Goal: Task Accomplishment & Management: Complete application form

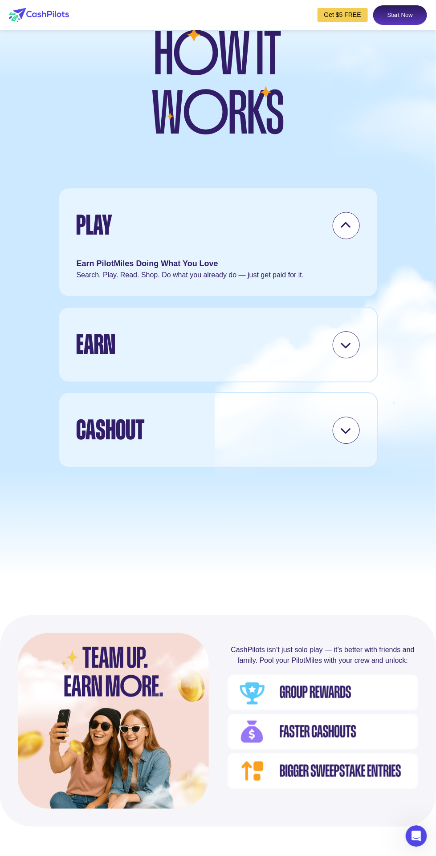
scroll to position [2152, 0]
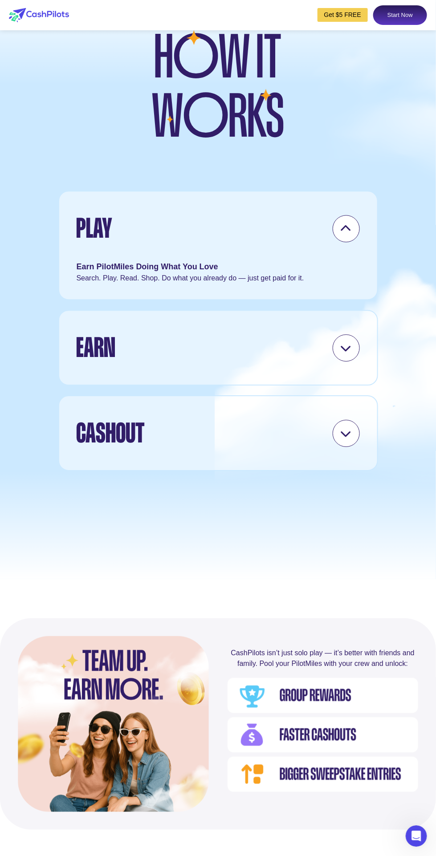
click at [340, 362] on div at bounding box center [346, 348] width 27 height 27
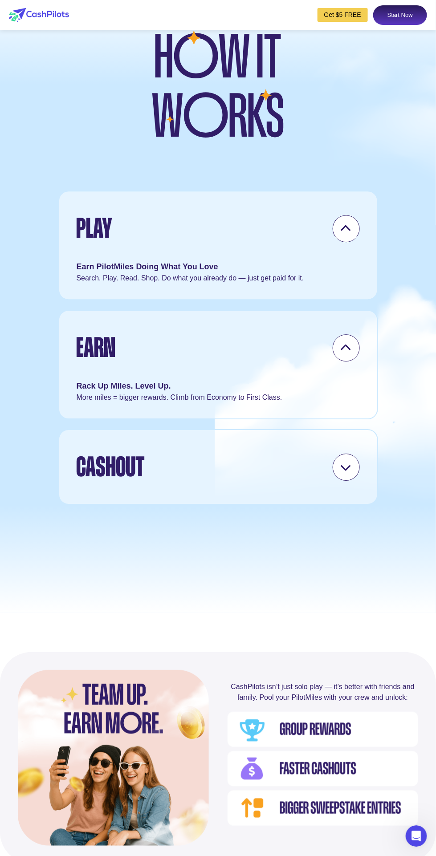
click at [347, 473] on icon at bounding box center [346, 467] width 11 height 11
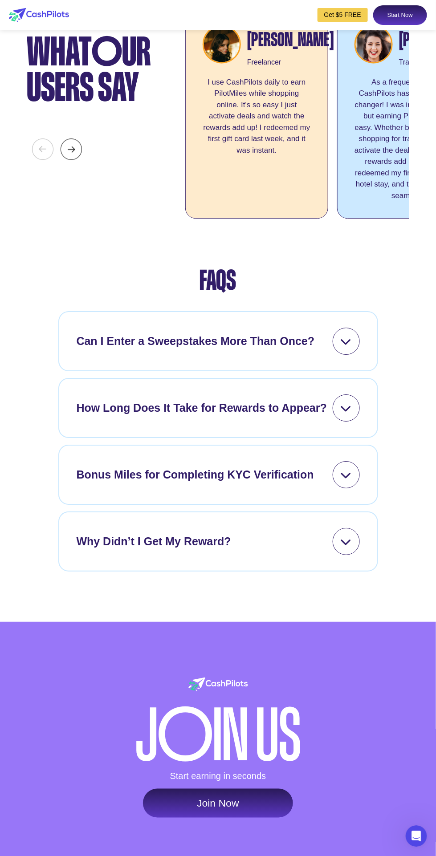
scroll to position [3121, 0]
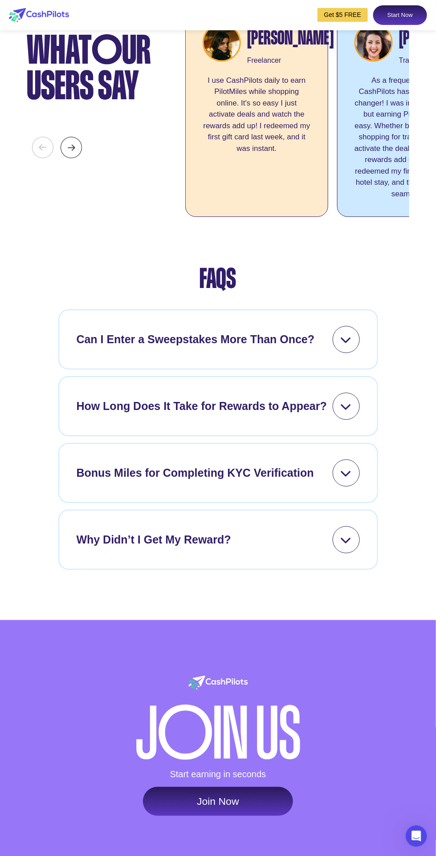
click at [337, 487] on div at bounding box center [346, 473] width 27 height 27
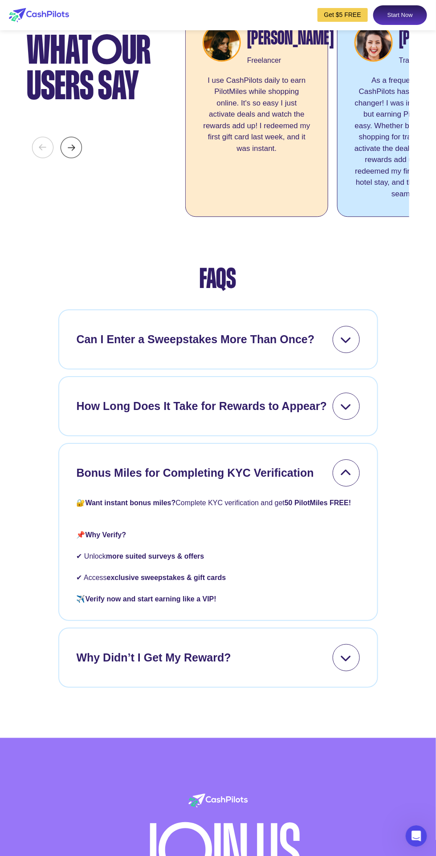
click at [341, 479] on icon at bounding box center [346, 473] width 11 height 11
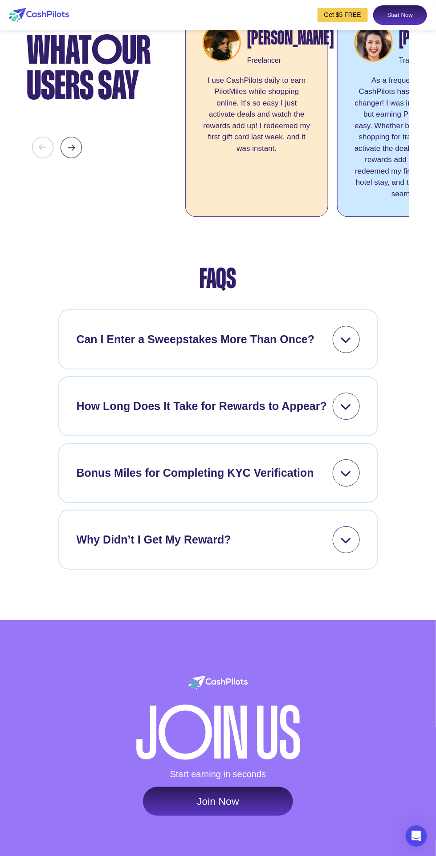
click at [338, 420] on div at bounding box center [346, 406] width 27 height 27
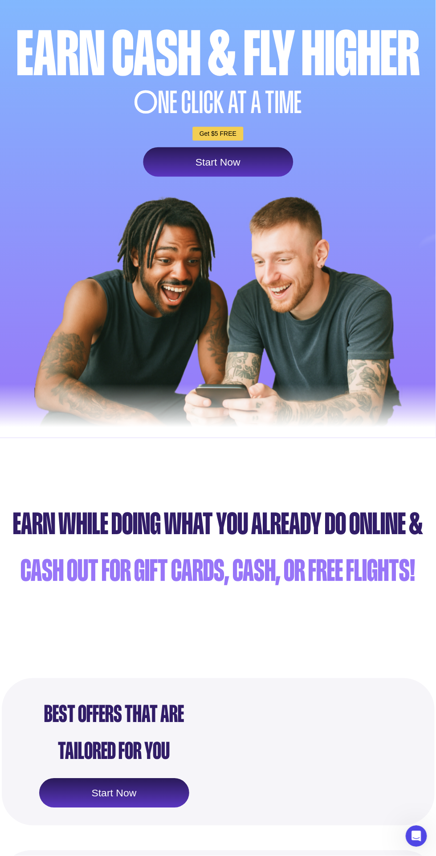
scroll to position [0, 0]
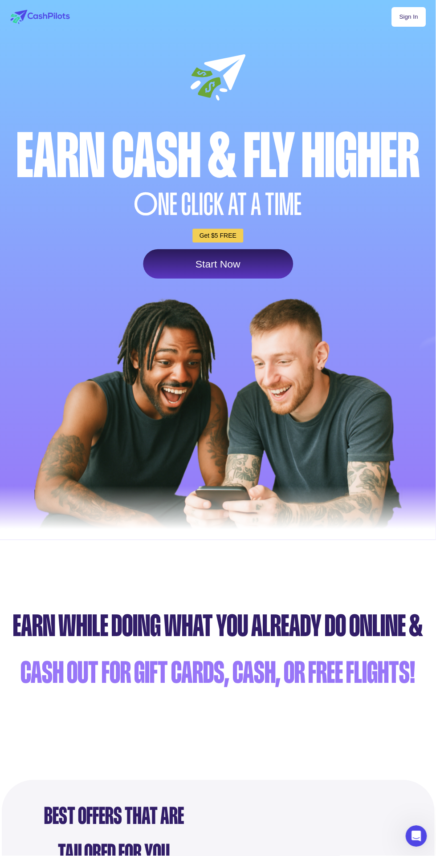
click at [240, 259] on link "Start Now" at bounding box center [218, 263] width 150 height 29
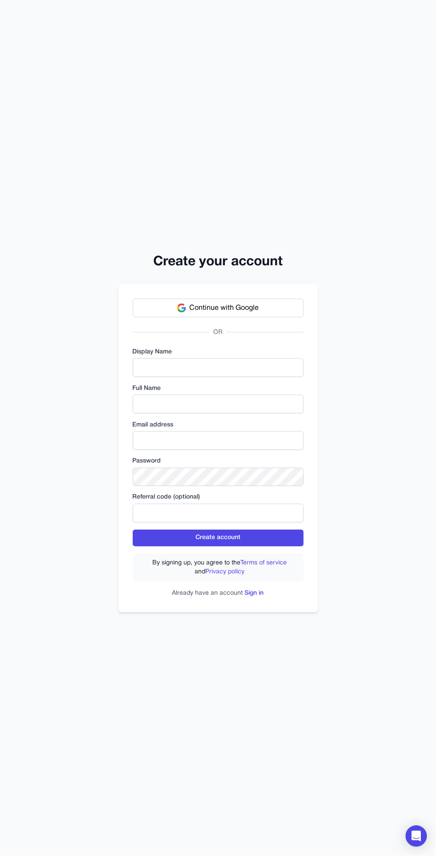
click at [265, 318] on button "Continue with Google" at bounding box center [218, 308] width 171 height 19
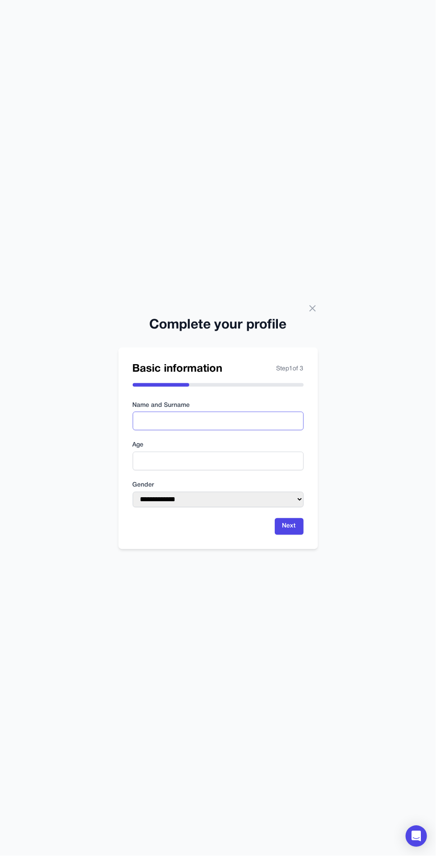
click at [251, 431] on input "text" at bounding box center [218, 421] width 171 height 19
click at [236, 431] on input "text" at bounding box center [218, 421] width 171 height 19
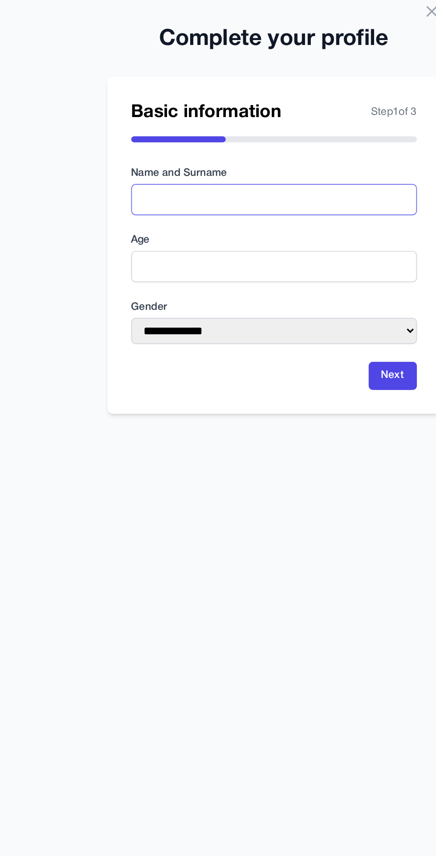
type input "*******"
click at [208, 471] on input "number" at bounding box center [218, 461] width 171 height 19
type input "**"
click at [199, 508] on select "**********" at bounding box center [218, 500] width 171 height 16
select select "******"
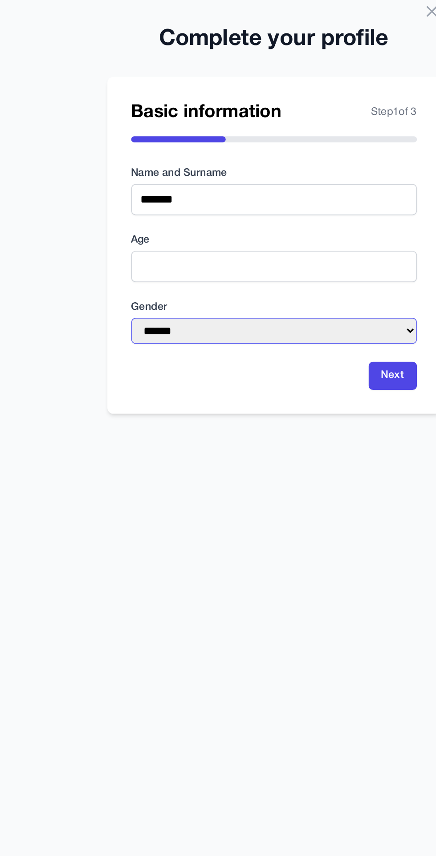
click at [133, 508] on select "**********" at bounding box center [218, 500] width 171 height 16
click at [287, 535] on button "Next" at bounding box center [289, 526] width 29 height 17
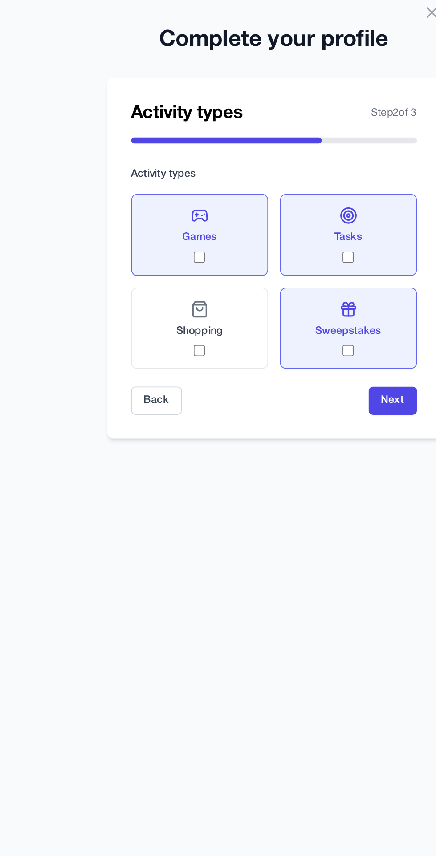
click at [290, 542] on button "Next" at bounding box center [289, 534] width 29 height 17
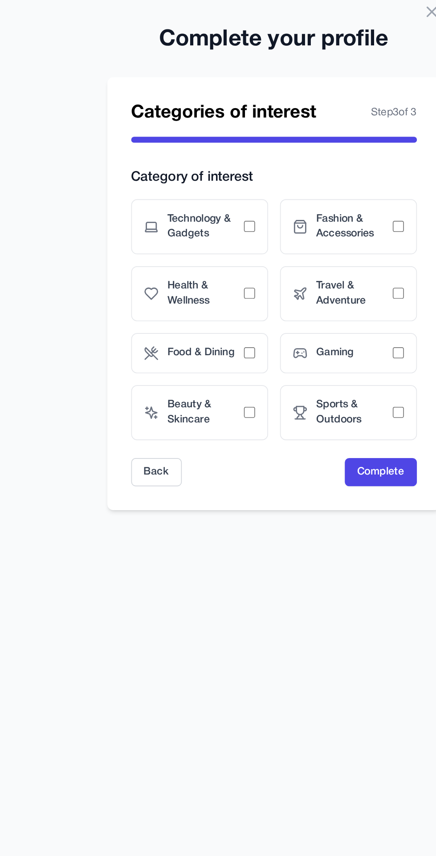
click at [278, 418] on span "Fashion & Accessories" at bounding box center [266, 409] width 45 height 18
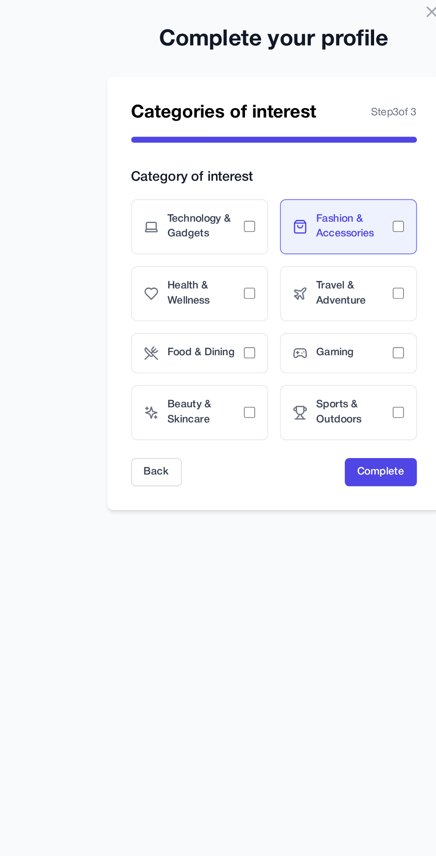
click at [187, 418] on span "Technology & Gadgets" at bounding box center [177, 409] width 45 height 18
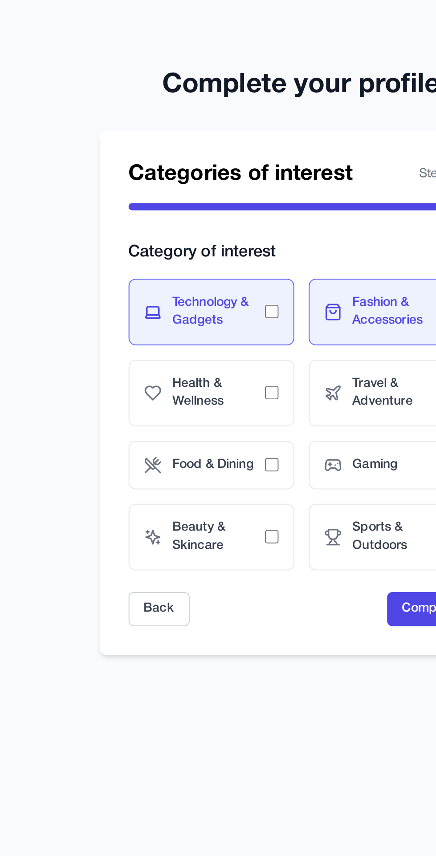
click at [186, 458] on span "Health & Wellness" at bounding box center [177, 449] width 45 height 18
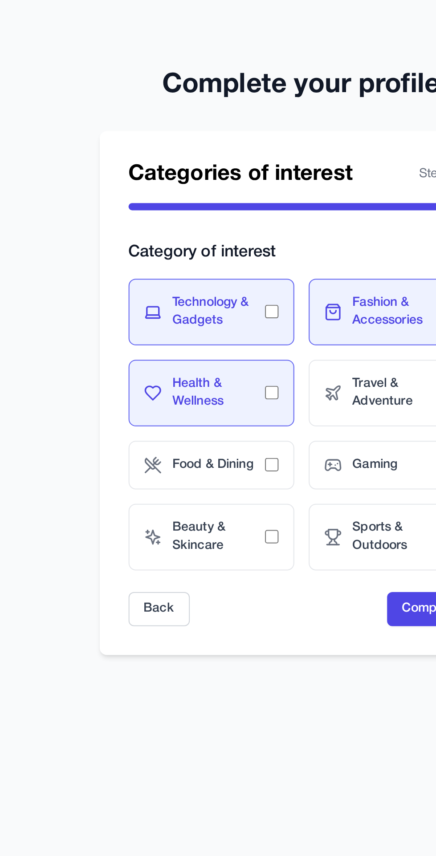
click at [194, 497] on div "Food & Dining" at bounding box center [174, 485] width 82 height 24
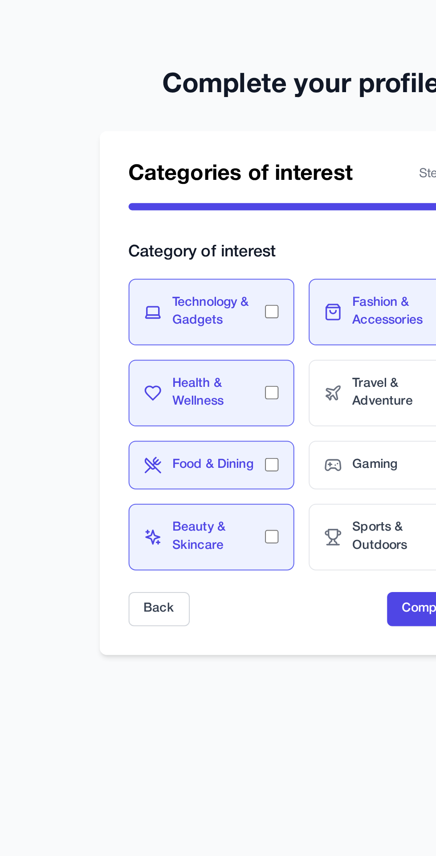
click at [246, 529] on span "Sports & Outdoors" at bounding box center [266, 520] width 45 height 18
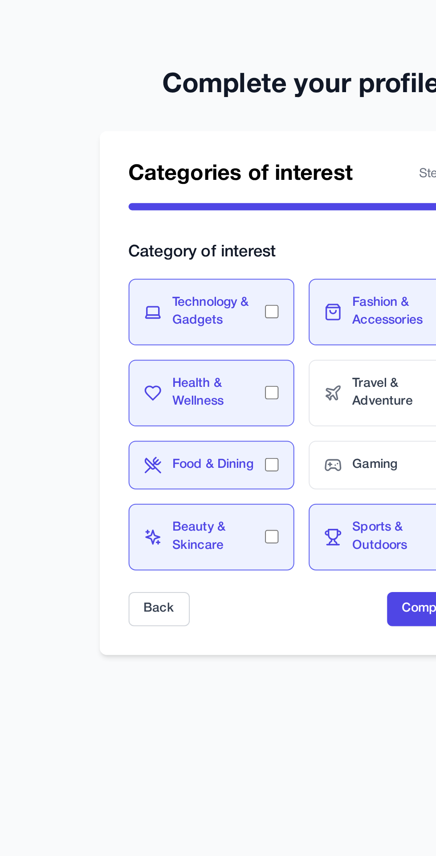
click at [251, 489] on span "Gaming" at bounding box center [266, 484] width 45 height 9
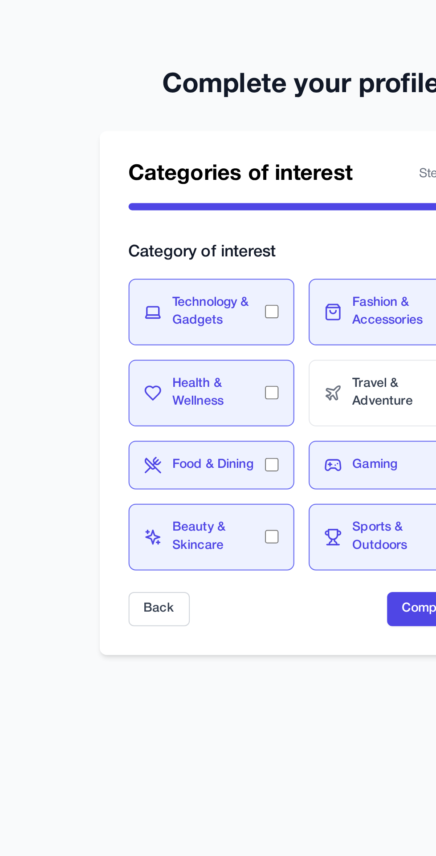
click at [252, 458] on span "Travel & Adventure" at bounding box center [266, 449] width 45 height 18
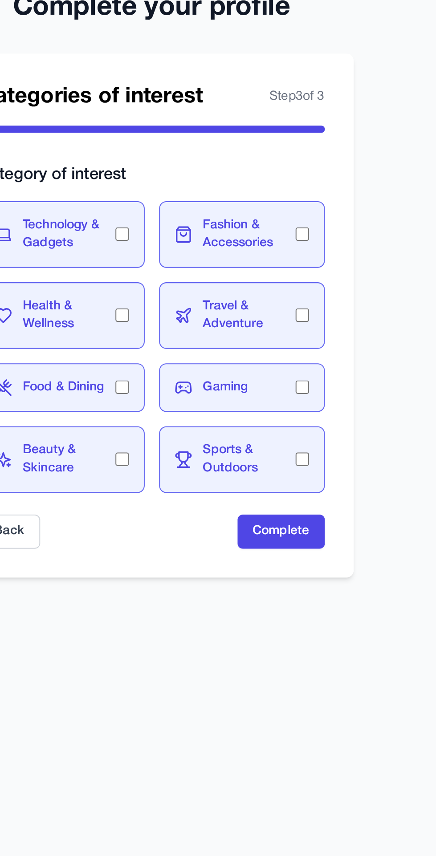
click at [289, 564] on button "Complete" at bounding box center [282, 555] width 43 height 17
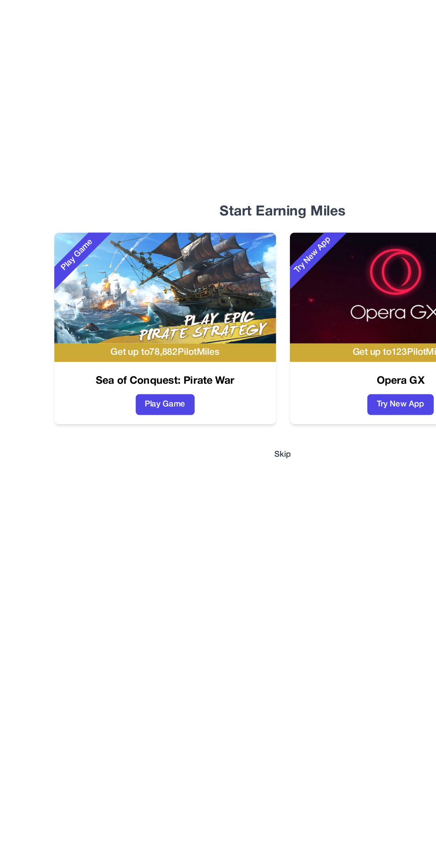
click at [219, 521] on button "Skip" at bounding box center [218, 516] width 13 height 9
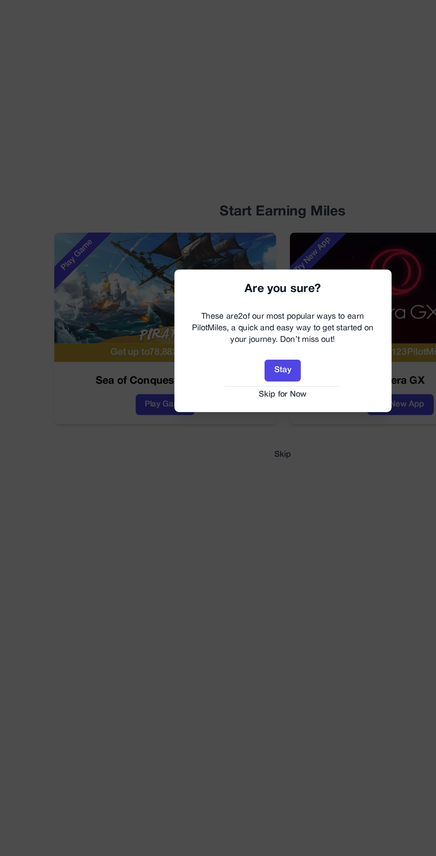
click at [223, 474] on button "Skip for Now" at bounding box center [218, 469] width 150 height 9
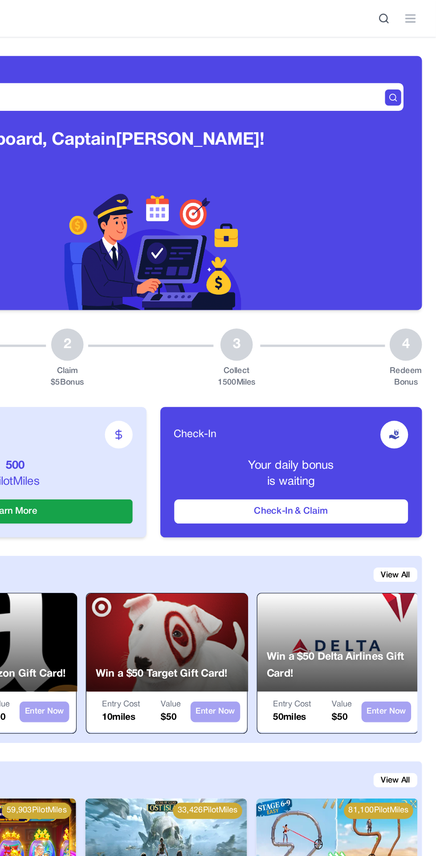
click at [368, 394] on button "Check-In & Claim" at bounding box center [324, 394] width 181 height 19
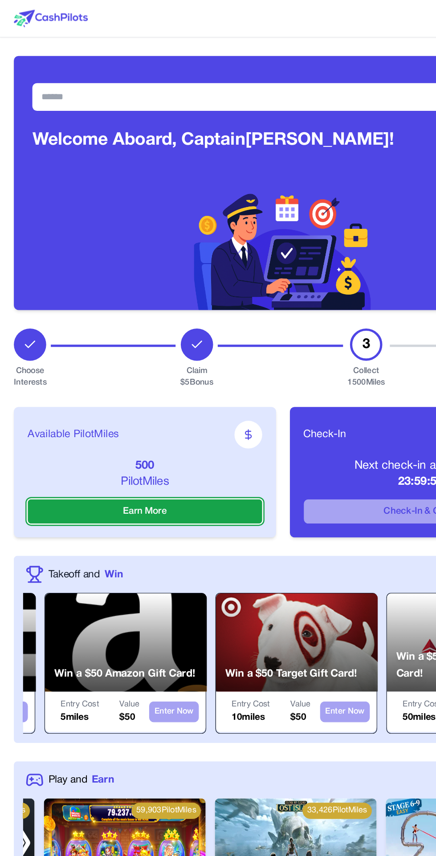
click at [144, 394] on button "Earn More" at bounding box center [111, 394] width 181 height 19
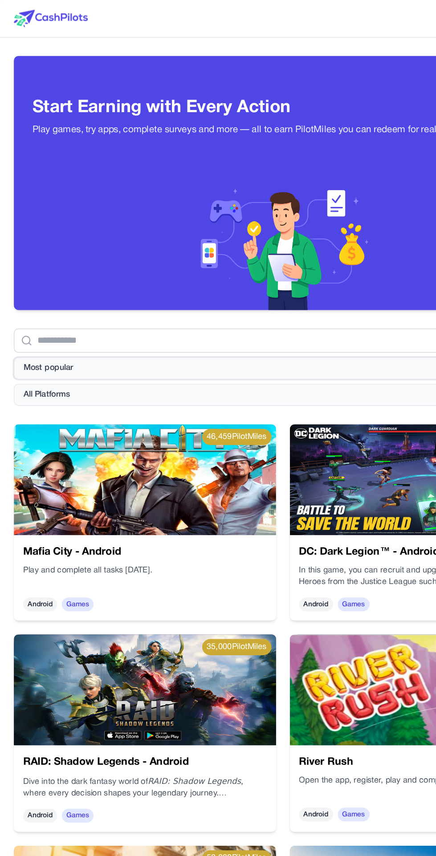
click at [218, 281] on button "Most popular" at bounding box center [218, 284] width 415 height 17
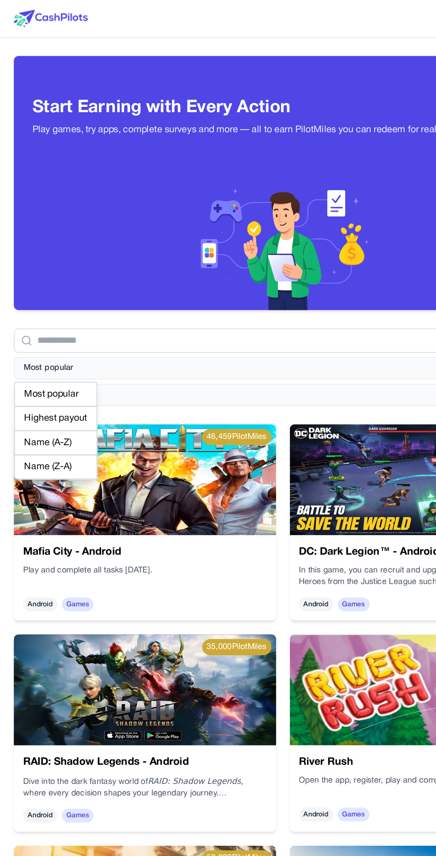
click at [57, 324] on div "Highest payout" at bounding box center [43, 323] width 64 height 19
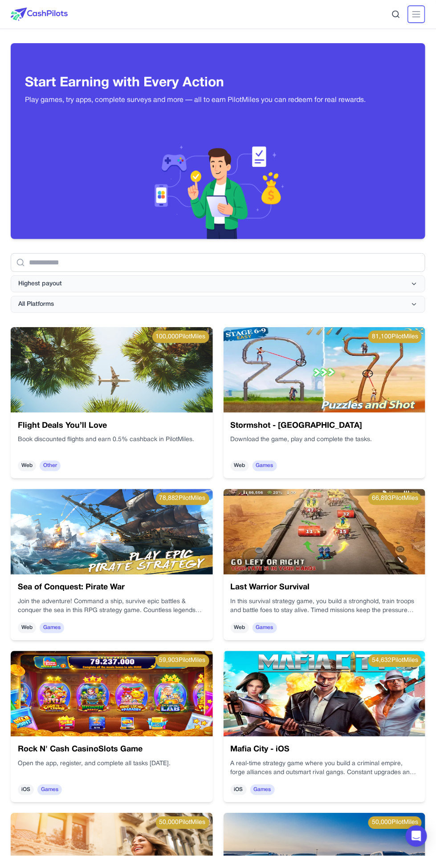
click at [420, 14] on line at bounding box center [416, 14] width 7 height 0
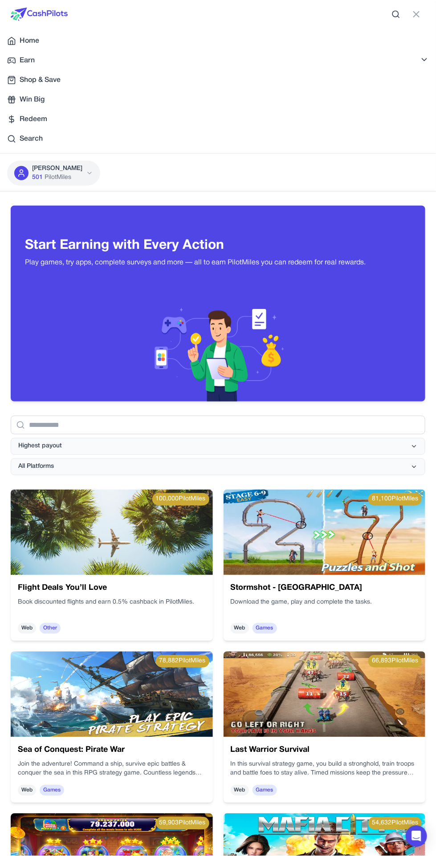
click at [52, 115] on div "Redeem" at bounding box center [218, 119] width 422 height 11
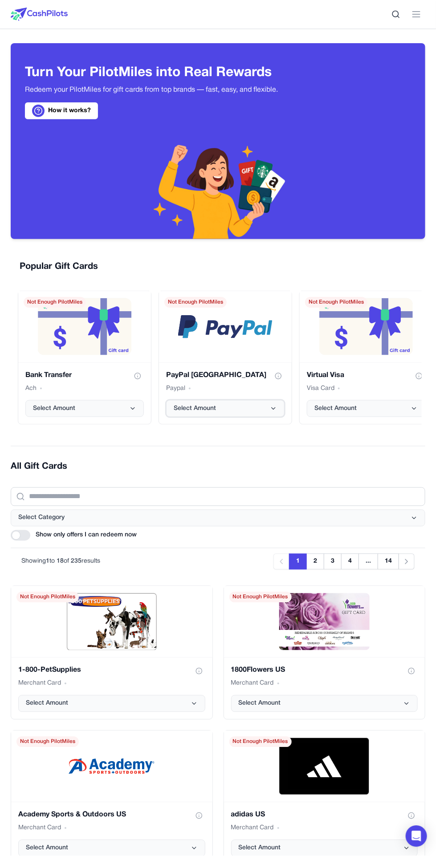
click at [243, 403] on button "Select Amount" at bounding box center [225, 408] width 118 height 17
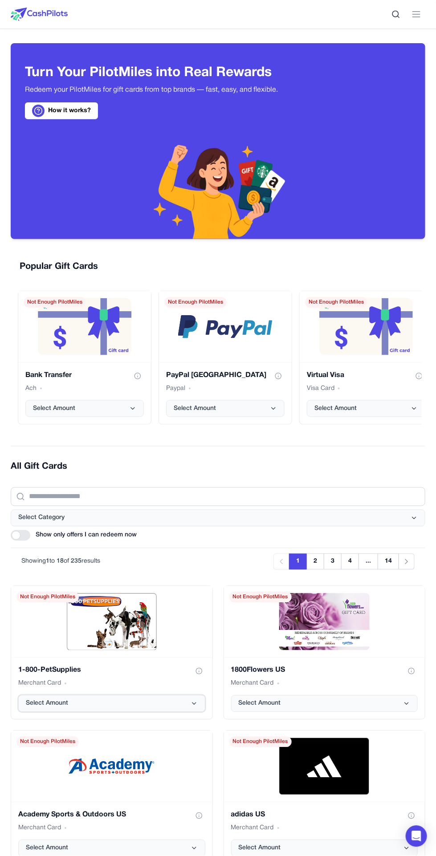
click at [182, 698] on button "Select Amount" at bounding box center [111, 704] width 187 height 17
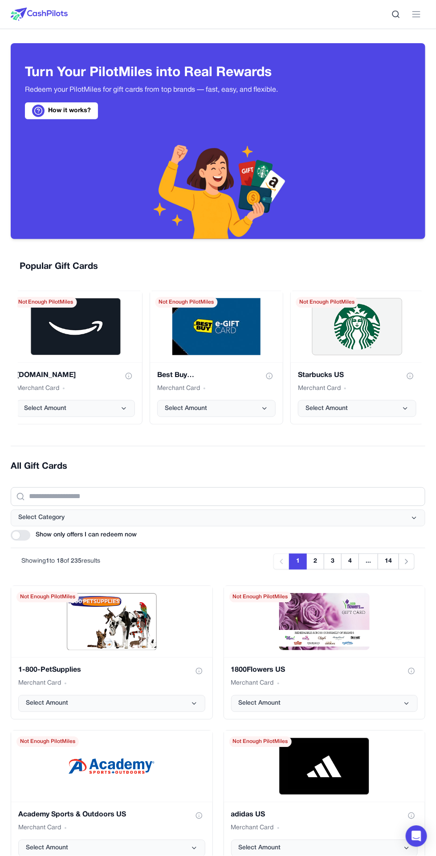
scroll to position [0, 433]
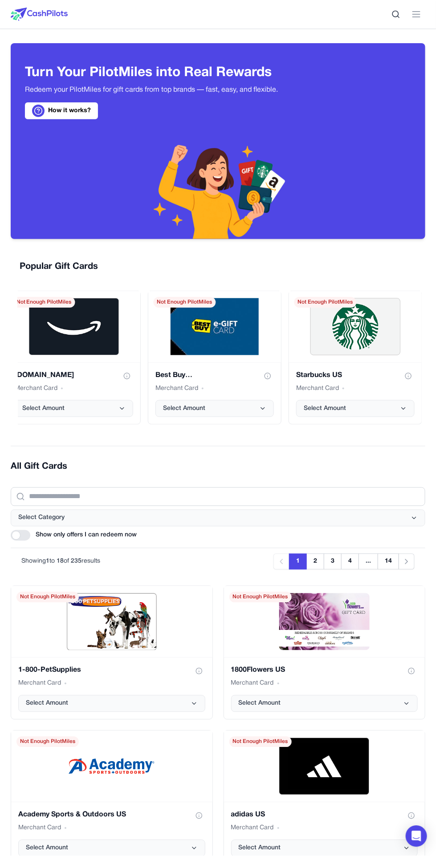
click at [78, 110] on link "How it works?" at bounding box center [61, 110] width 73 height 17
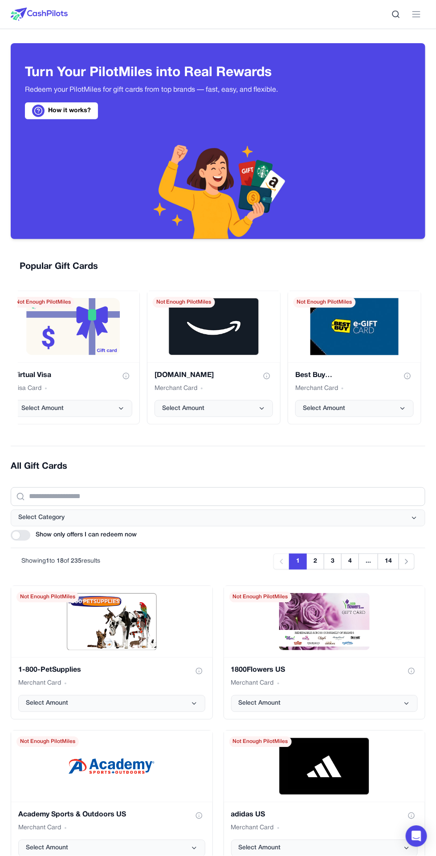
scroll to position [0, 0]
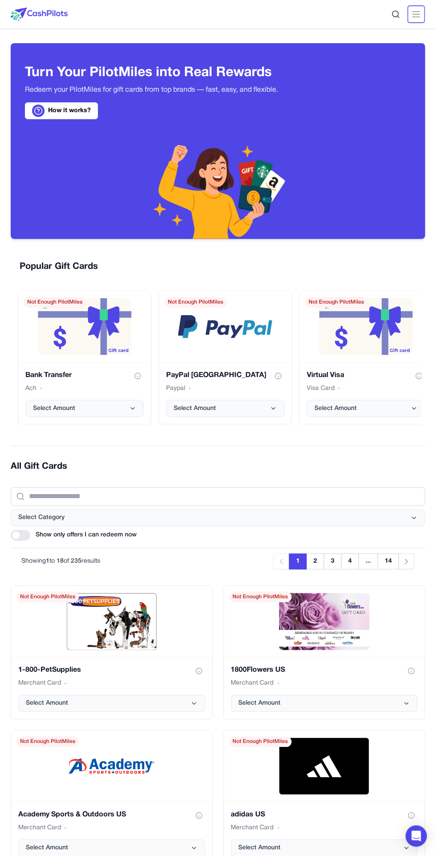
click at [416, 17] on line at bounding box center [416, 17] width 7 height 0
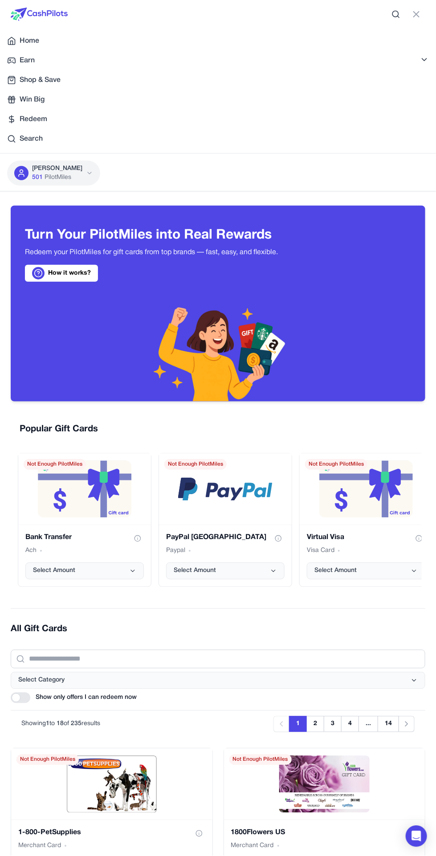
click at [28, 60] on span "Earn" at bounding box center [27, 60] width 15 height 11
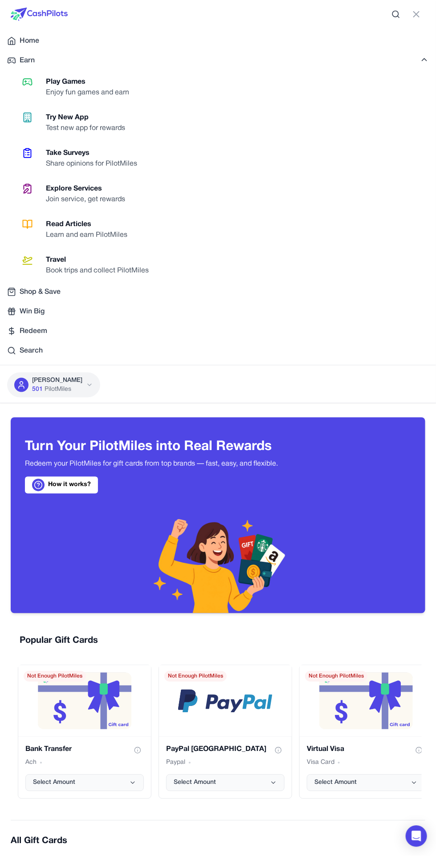
click at [184, 153] on link "Take Surveys Share opinions for PilotMiles" at bounding box center [223, 159] width 425 height 32
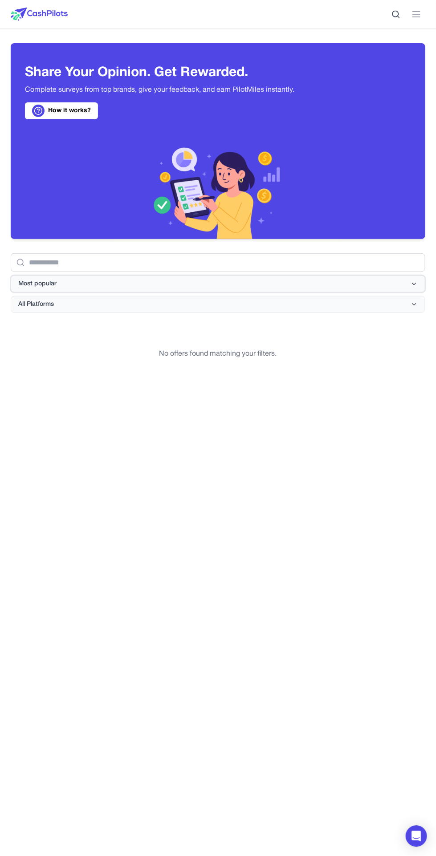
click at [286, 276] on button "Most popular" at bounding box center [218, 284] width 415 height 17
click at [49, 283] on span "Most popular" at bounding box center [37, 284] width 38 height 9
click at [193, 300] on button "All Platforms" at bounding box center [218, 304] width 415 height 17
click at [53, 315] on div "All Platforms" at bounding box center [39, 324] width 56 height 19
click at [416, 17] on line at bounding box center [416, 17] width 7 height 0
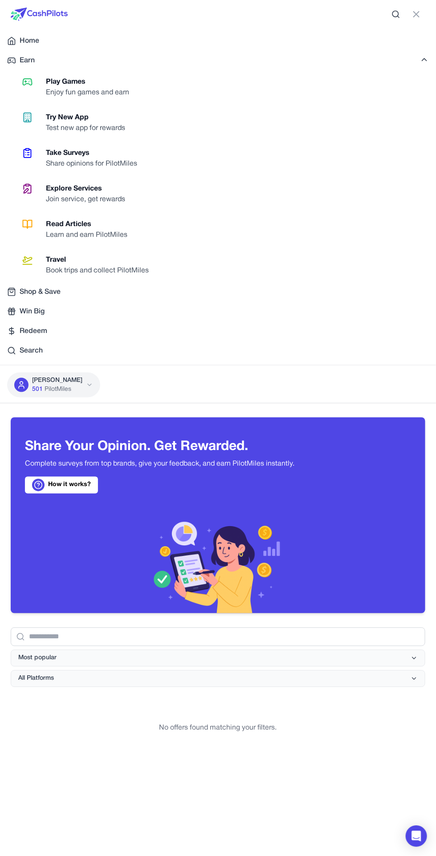
click at [119, 187] on div "Explore Services" at bounding box center [89, 189] width 86 height 11
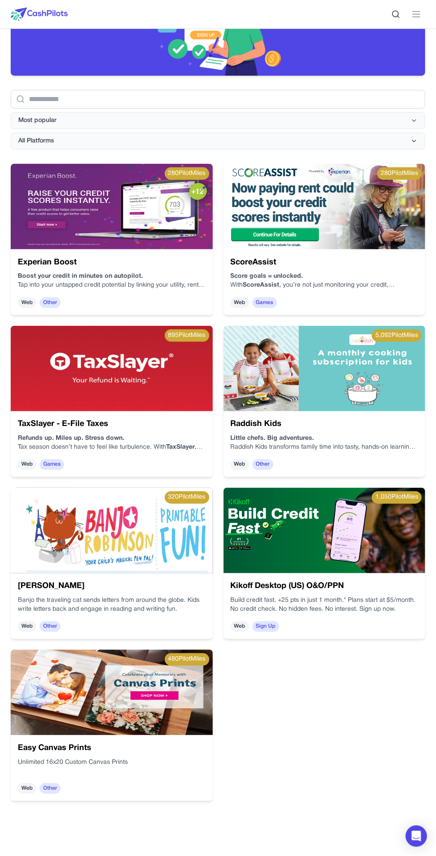
scroll to position [151, 0]
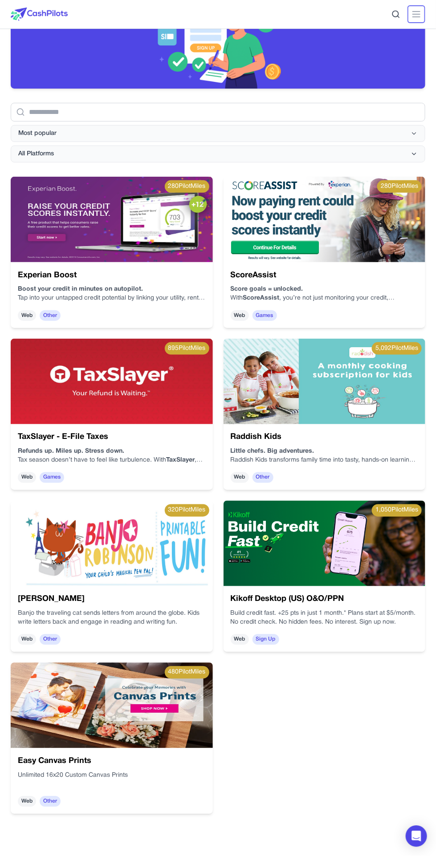
click at [419, 14] on line at bounding box center [416, 14] width 7 height 0
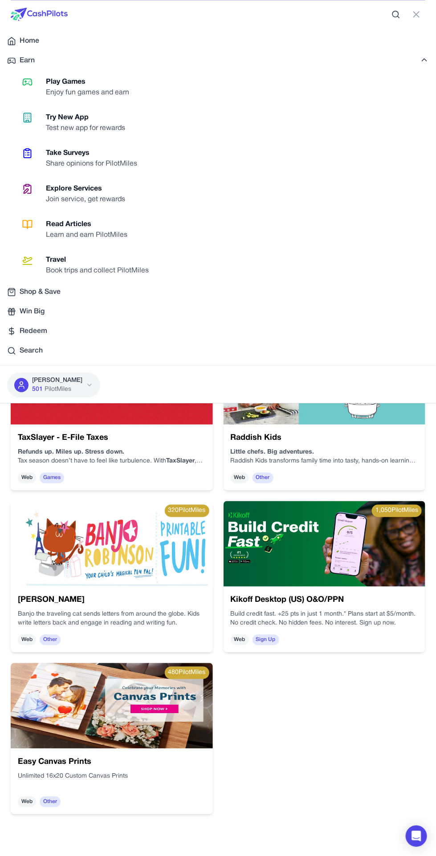
click at [175, 241] on link "Read Articles Learn and earn PilotMiles" at bounding box center [223, 230] width 425 height 32
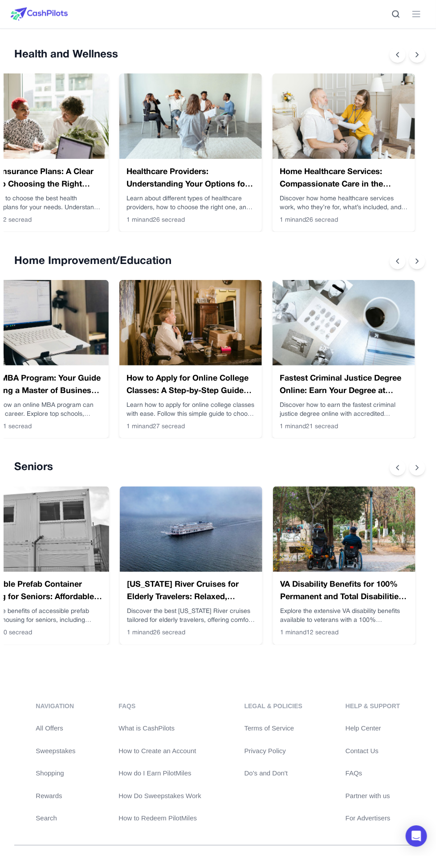
scroll to position [0, 504]
click at [336, 533] on img at bounding box center [344, 530] width 143 height 86
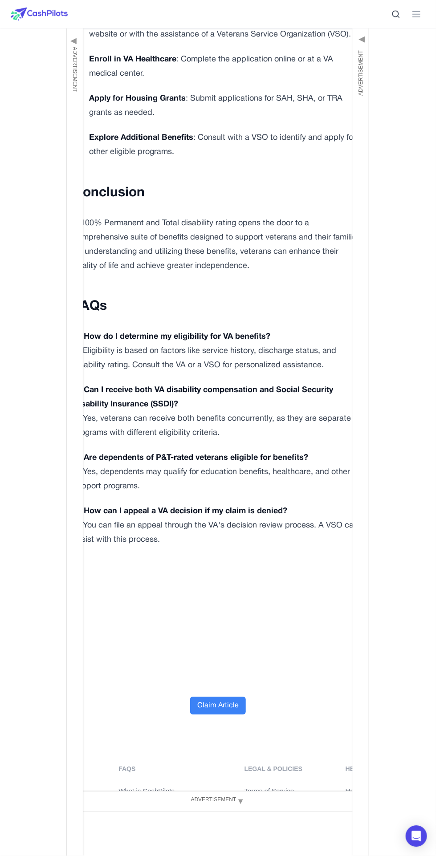
scroll to position [1928, 0]
click at [224, 697] on button "Claim Article" at bounding box center [218, 706] width 56 height 18
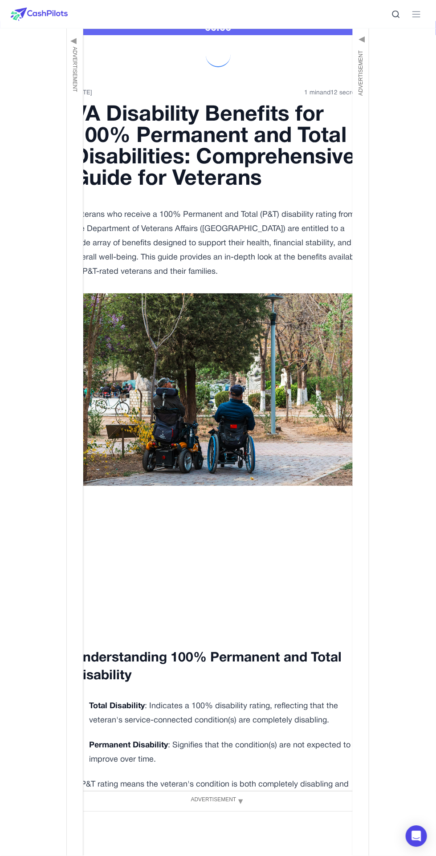
scroll to position [0, 0]
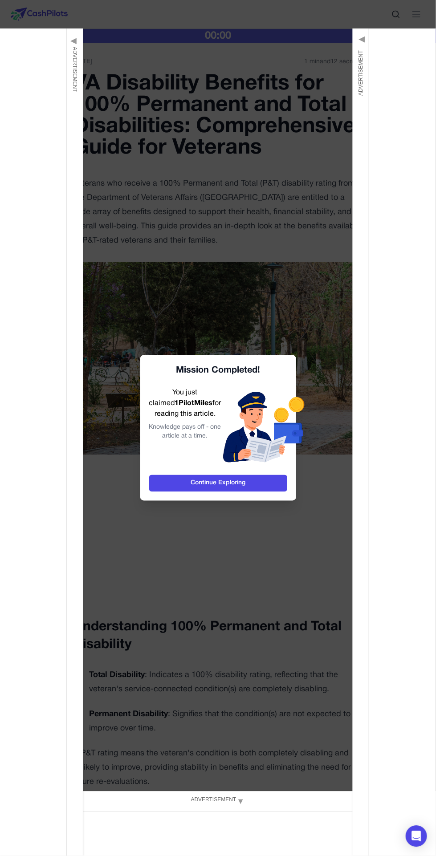
click at [258, 484] on link "Continue Exploring" at bounding box center [218, 483] width 138 height 17
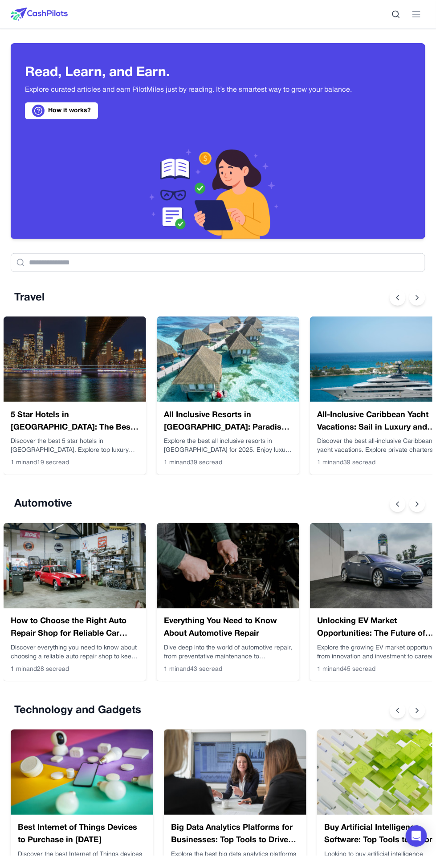
scroll to position [0, 7]
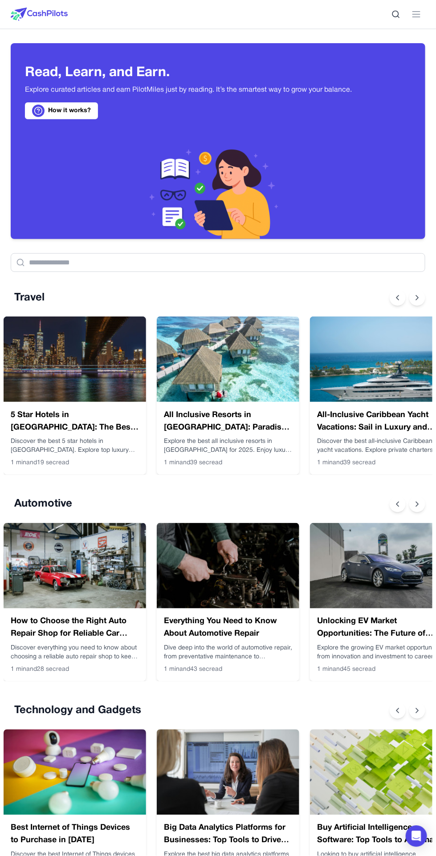
click at [87, 761] on img at bounding box center [75, 773] width 143 height 86
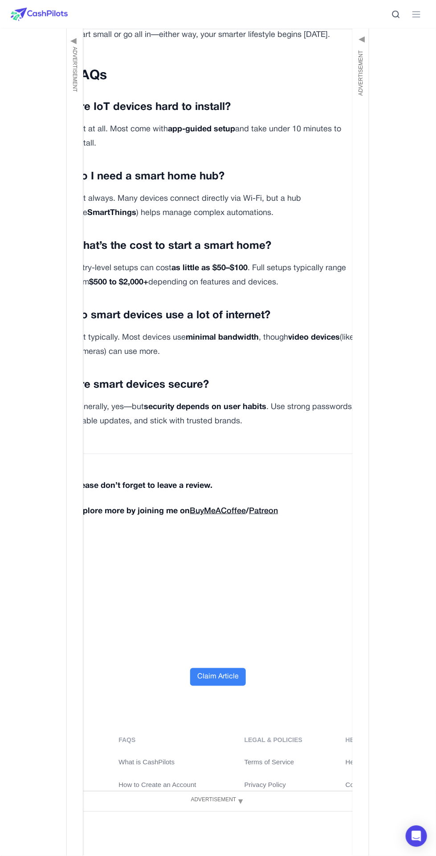
scroll to position [3343, 0]
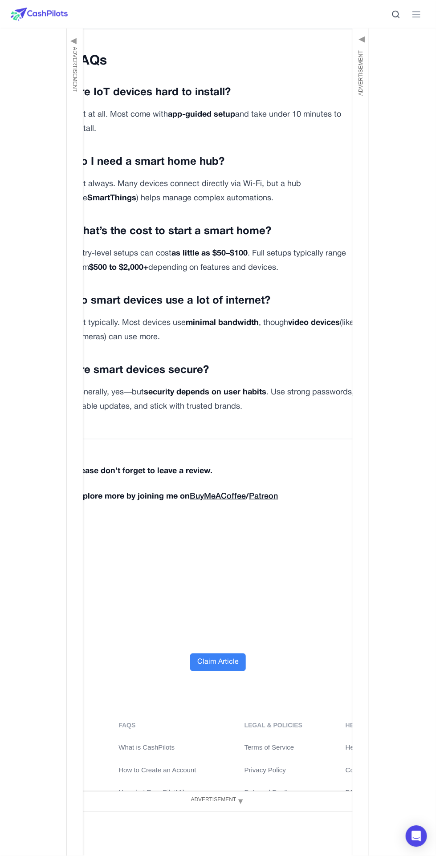
click at [219, 654] on button "Claim Article" at bounding box center [218, 663] width 56 height 18
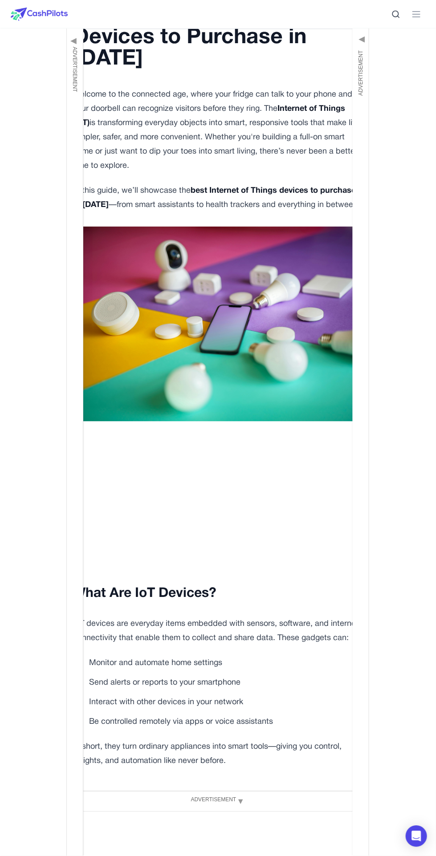
scroll to position [0, 0]
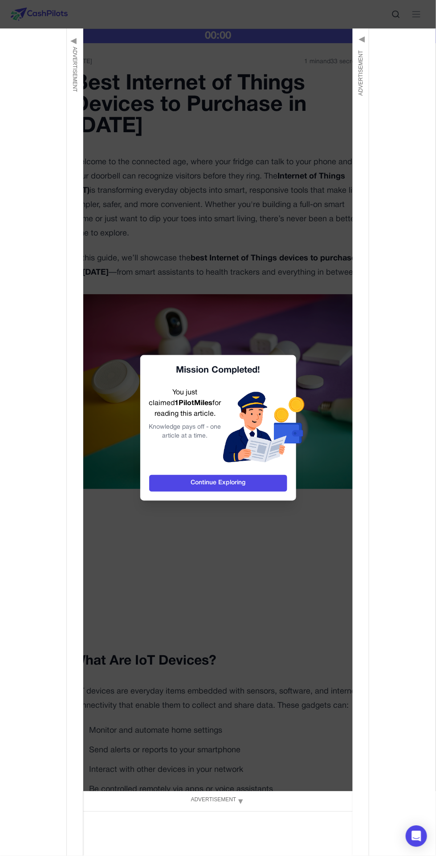
click at [255, 492] on link "Continue Exploring" at bounding box center [218, 483] width 138 height 17
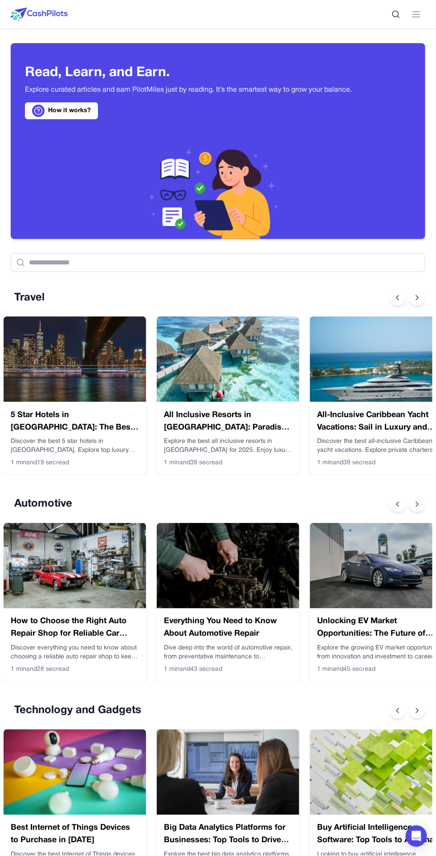
scroll to position [0, 7]
click at [107, 556] on img at bounding box center [75, 566] width 143 height 86
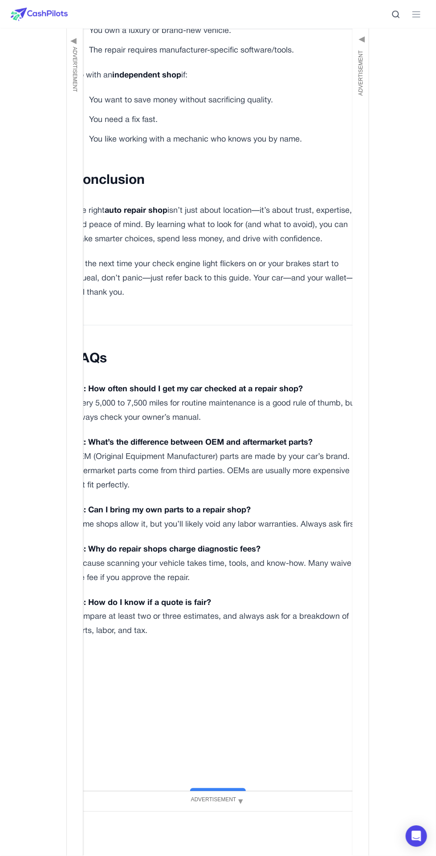
scroll to position [2635, 0]
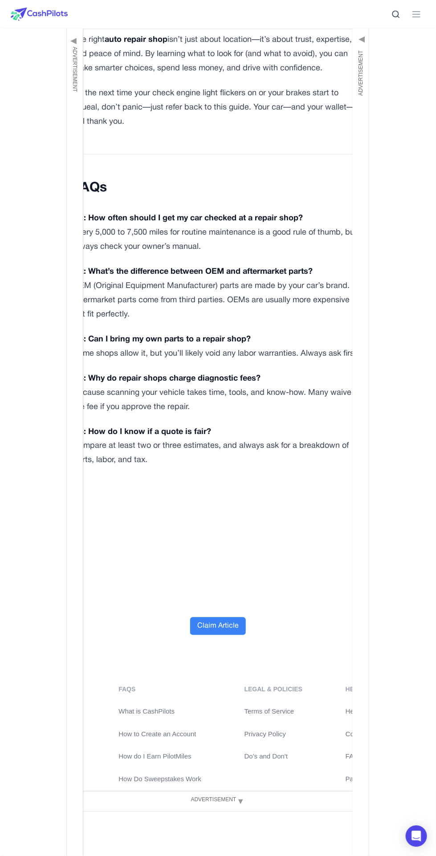
click at [222, 631] on button "Claim Article" at bounding box center [218, 627] width 56 height 18
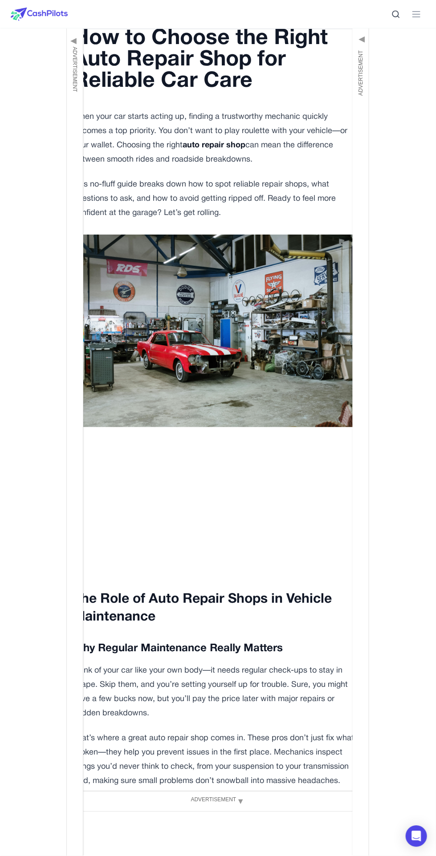
scroll to position [0, 0]
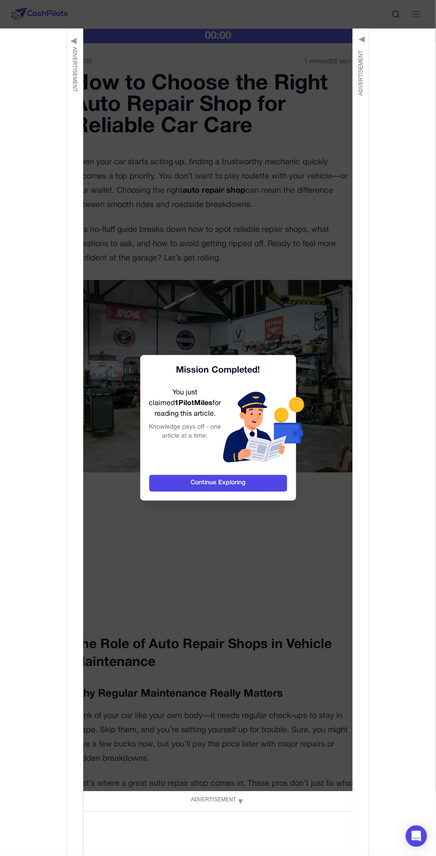
click at [260, 492] on link "Continue Exploring" at bounding box center [218, 483] width 138 height 17
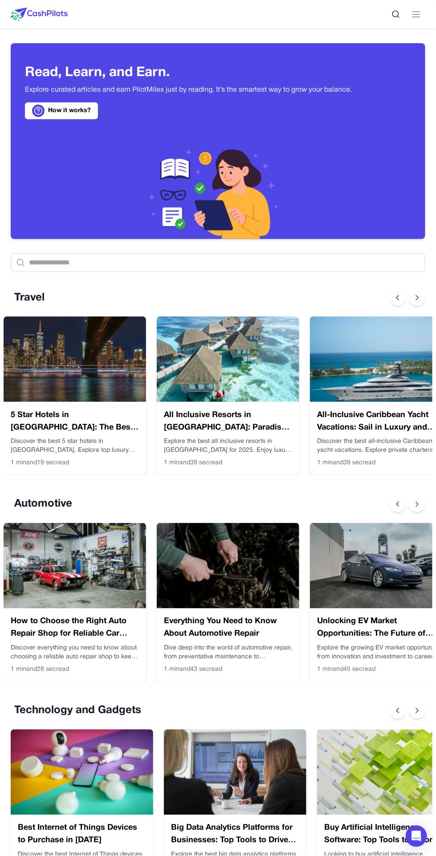
scroll to position [0, 7]
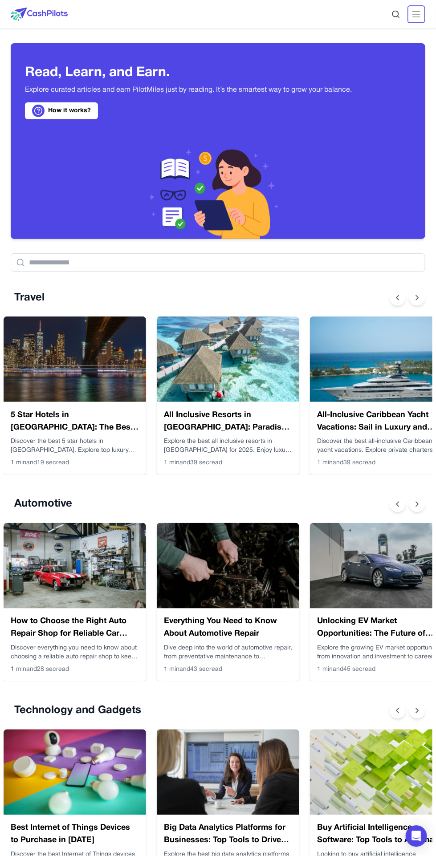
click at [421, 14] on icon at bounding box center [416, 14] width 11 height 11
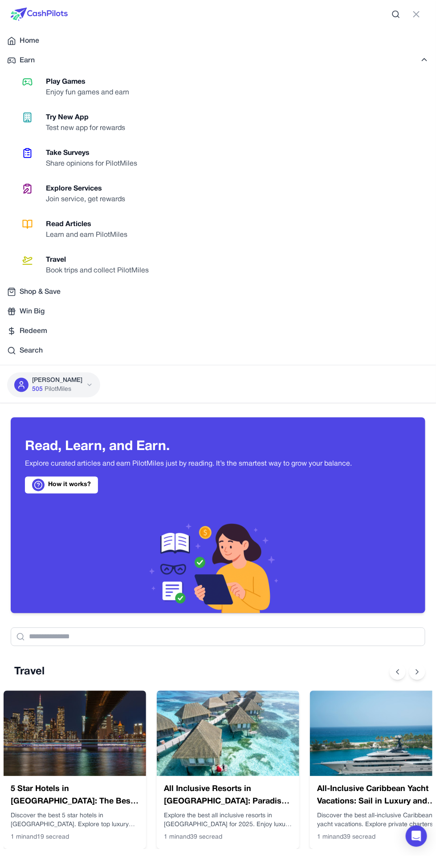
click at [35, 308] on span "Win Big" at bounding box center [32, 311] width 25 height 11
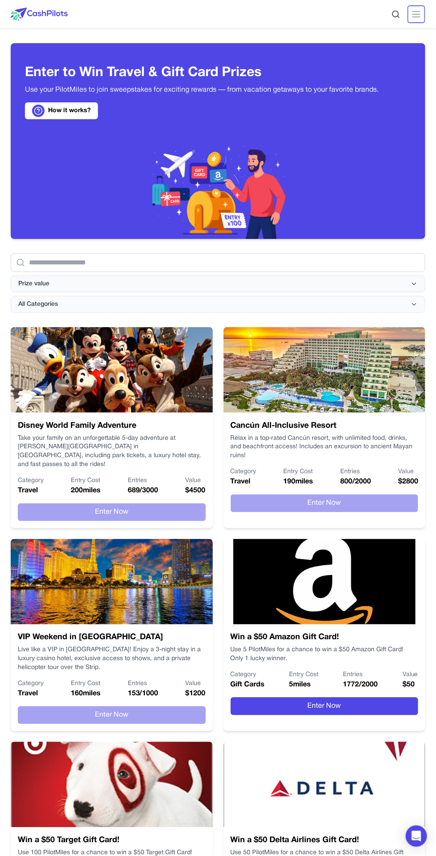
click at [424, 15] on button at bounding box center [417, 14] width 18 height 18
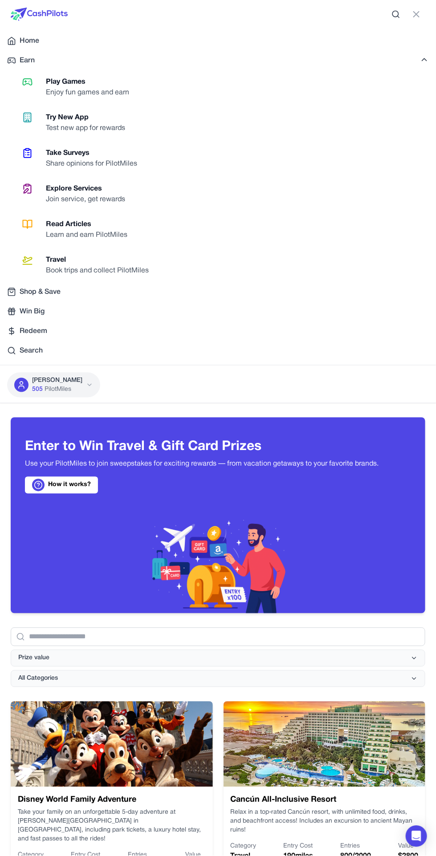
click at [50, 37] on div "Home" at bounding box center [218, 41] width 422 height 11
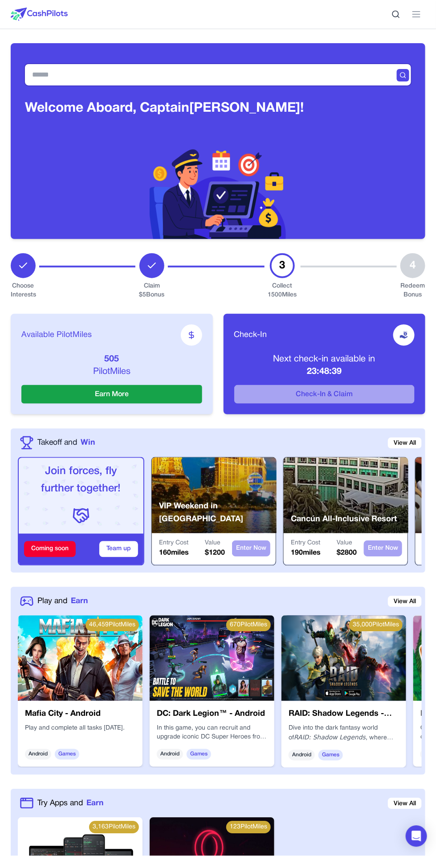
click at [261, 72] on input "text" at bounding box center [218, 74] width 386 height 21
type input "****"
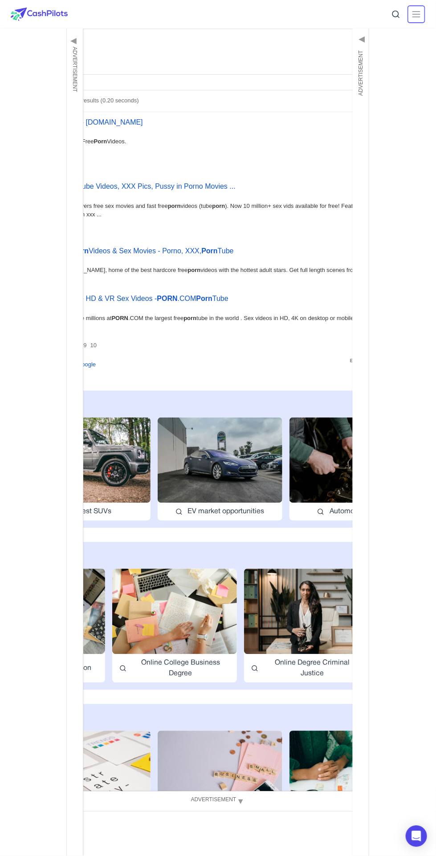
click at [416, 12] on line at bounding box center [416, 12] width 7 height 0
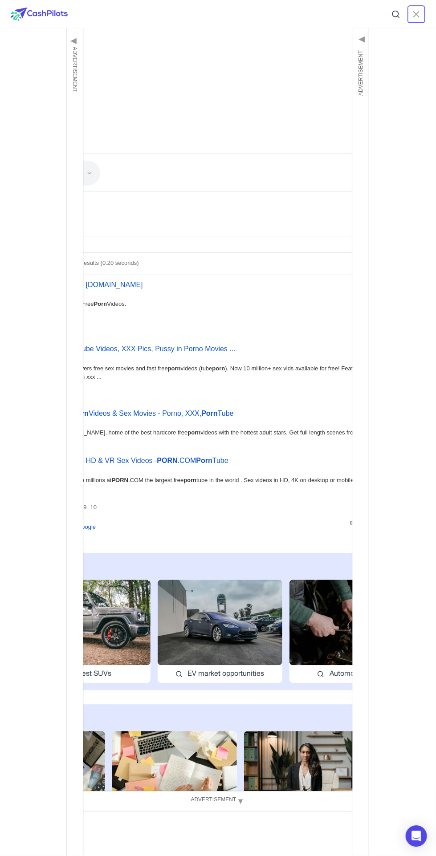
click at [416, 14] on icon at bounding box center [416, 14] width 11 height 11
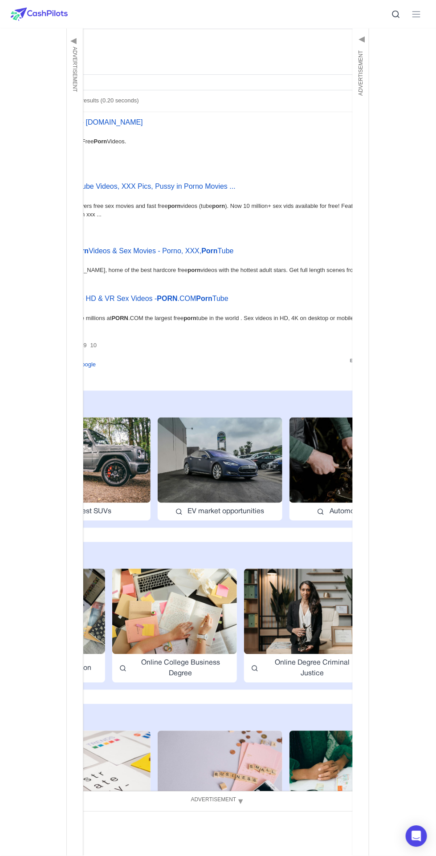
click at [206, 604] on img at bounding box center [174, 612] width 125 height 86
type input "**********"
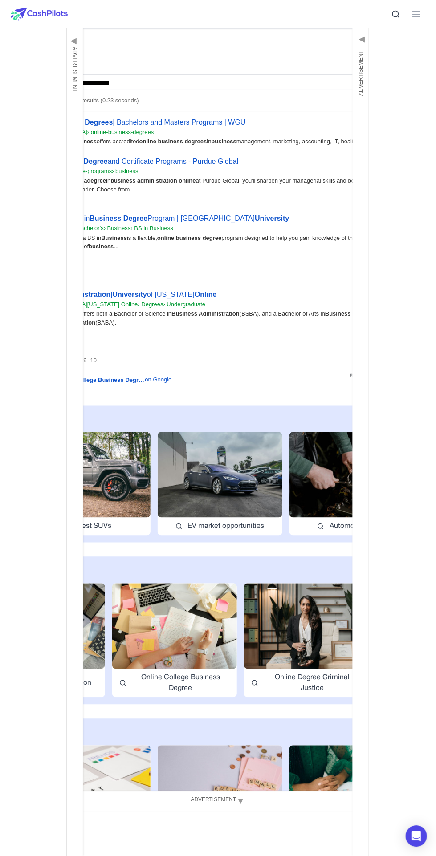
click at [195, 618] on img at bounding box center [174, 627] width 125 height 86
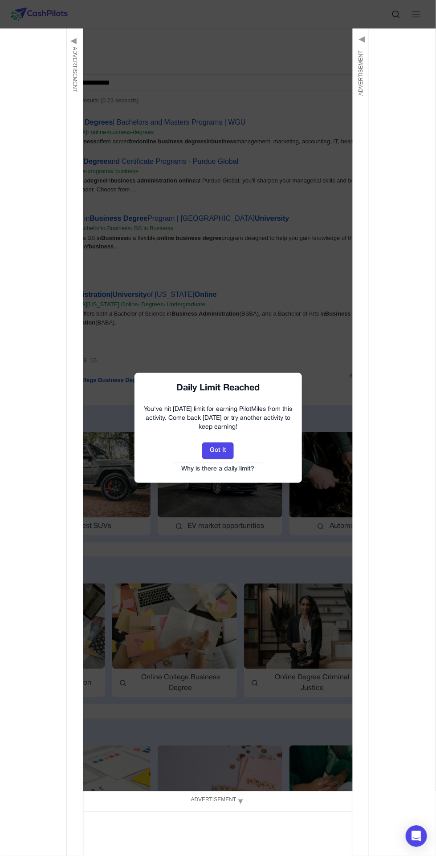
click at [212, 431] on div "You've hit [DATE] limit for earning PilotMiles from this activity. Come back [D…" at bounding box center [218, 418] width 150 height 27
click at [212, 448] on button "Got It" at bounding box center [218, 451] width 32 height 17
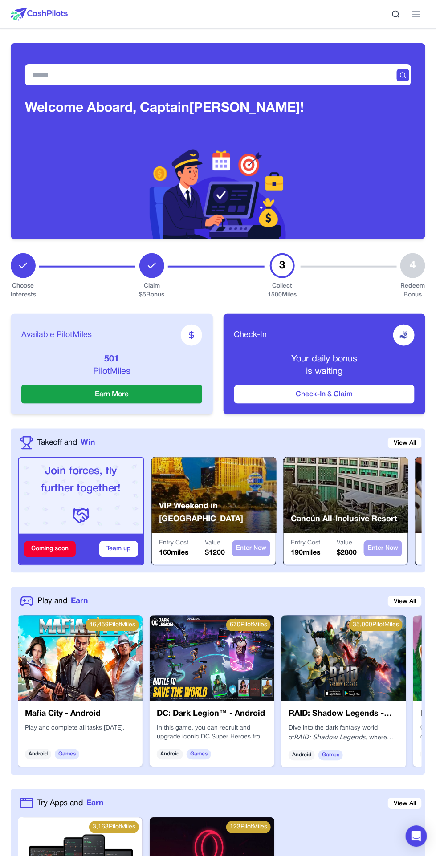
click at [357, 387] on button "Check-In & Claim" at bounding box center [324, 394] width 181 height 19
click at [416, 17] on line at bounding box center [416, 17] width 7 height 0
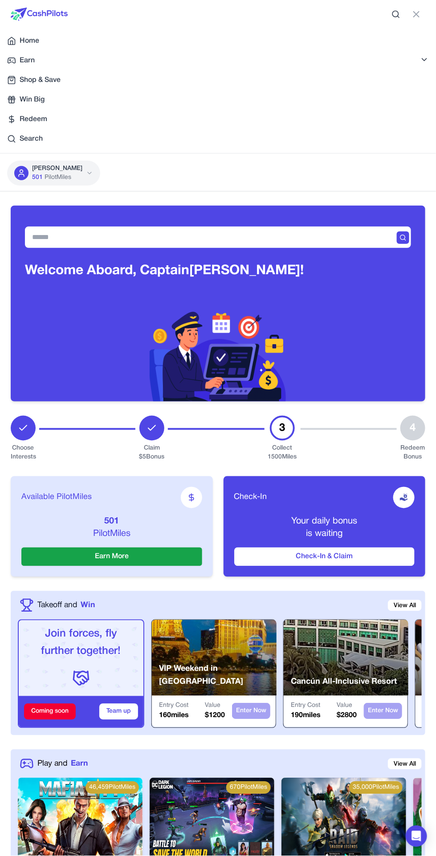
click at [88, 172] on icon at bounding box center [90, 173] width 4 height 2
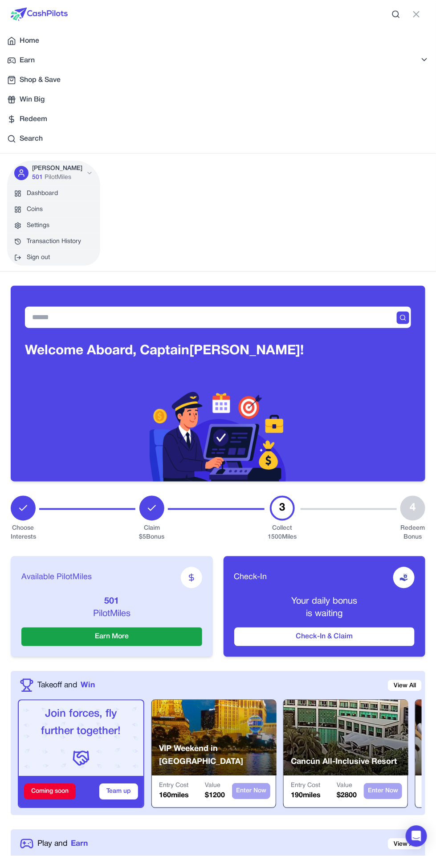
click at [38, 225] on link "Settings" at bounding box center [53, 226] width 93 height 16
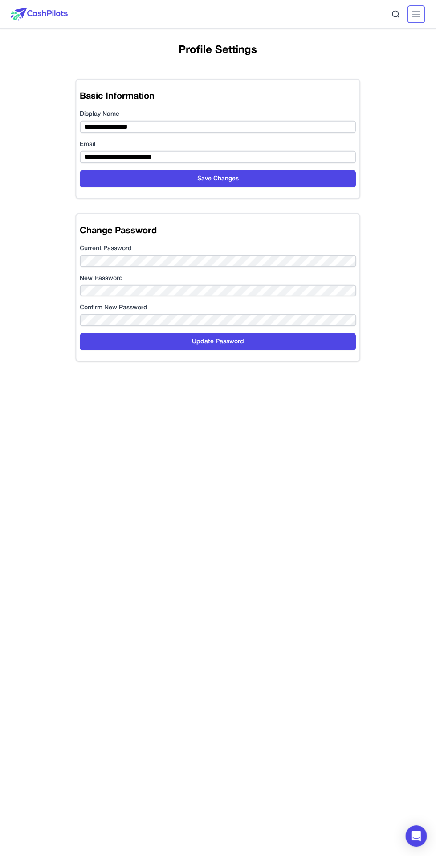
click at [418, 13] on icon at bounding box center [416, 14] width 11 height 11
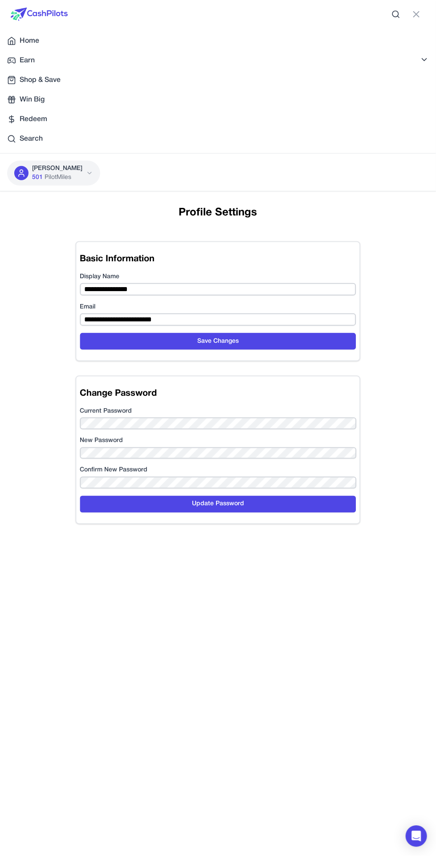
click at [58, 165] on p "[PERSON_NAME]" at bounding box center [57, 168] width 50 height 9
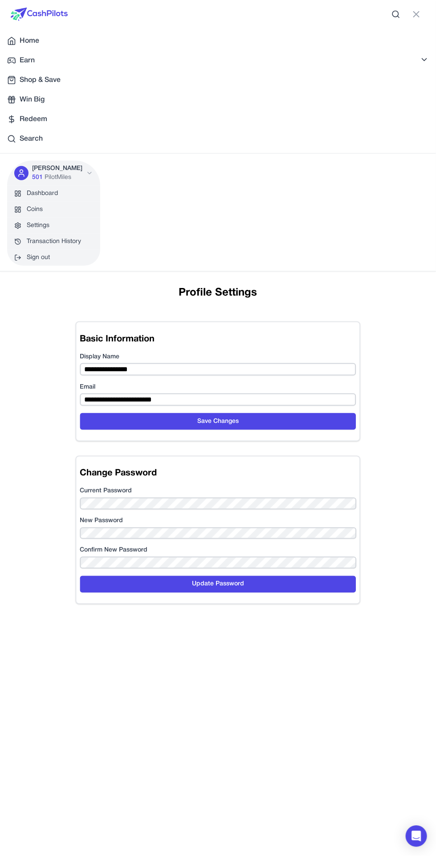
click at [51, 179] on span "PilotMiles" at bounding box center [58, 177] width 27 height 9
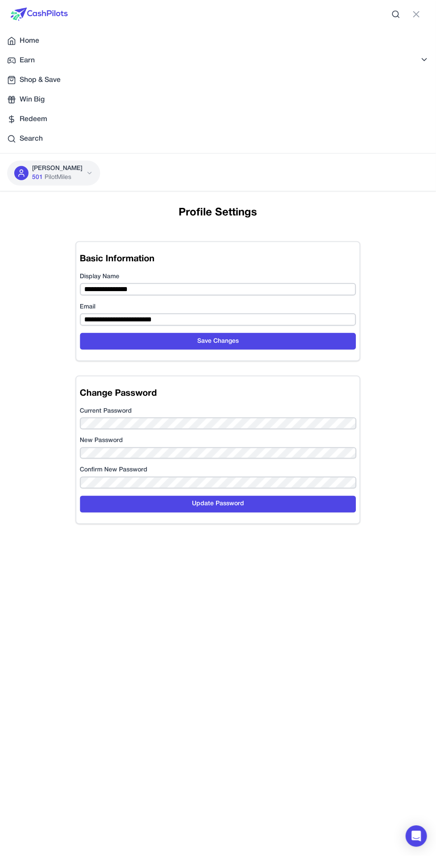
click at [58, 174] on span "PilotMiles" at bounding box center [58, 177] width 27 height 9
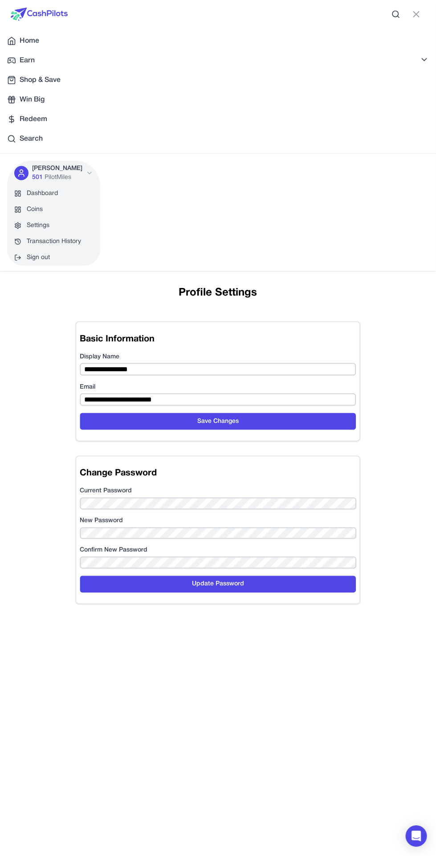
click at [49, 193] on link "Dashboard" at bounding box center [53, 194] width 93 height 16
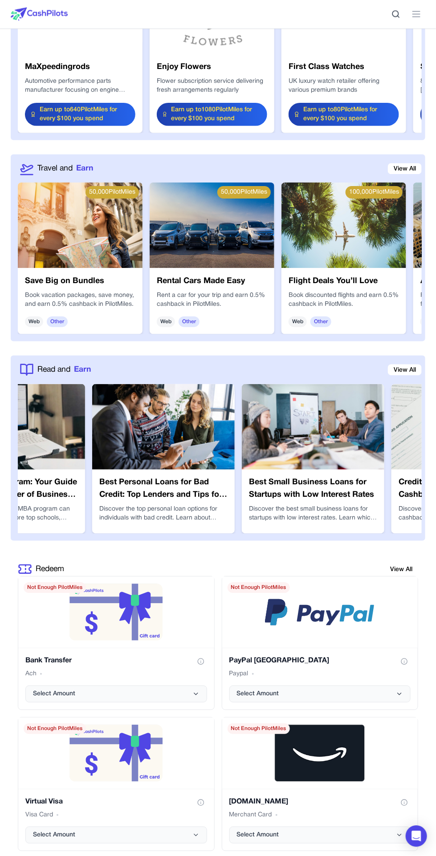
scroll to position [0, 2620]
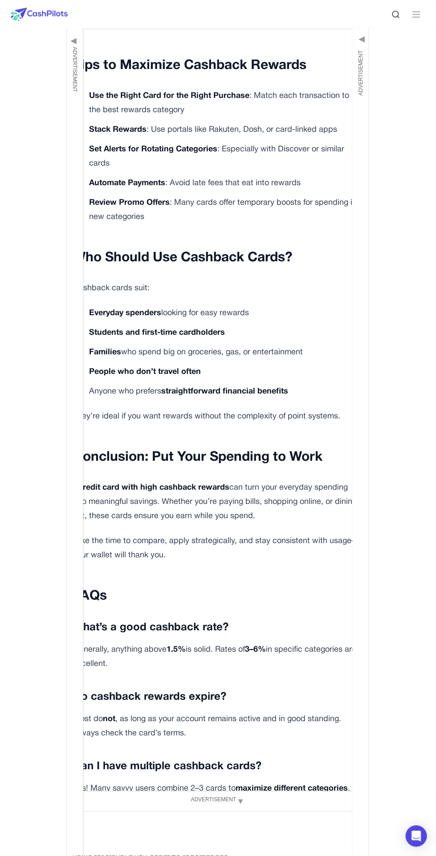
scroll to position [2749, 0]
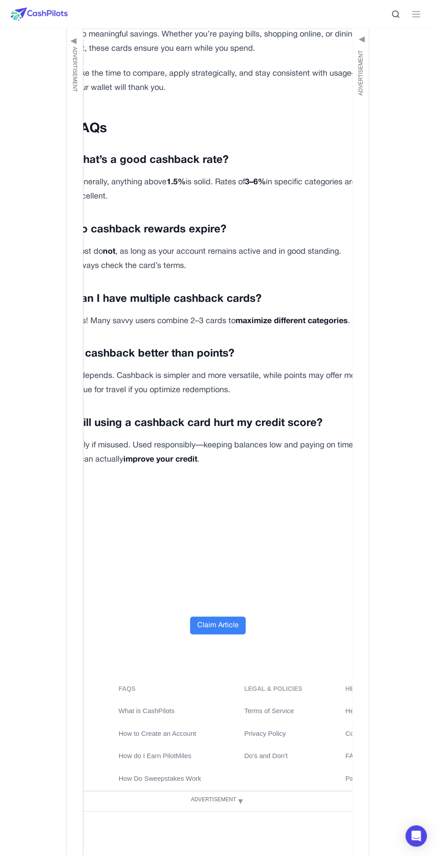
click at [220, 625] on button "Claim Article" at bounding box center [218, 626] width 56 height 18
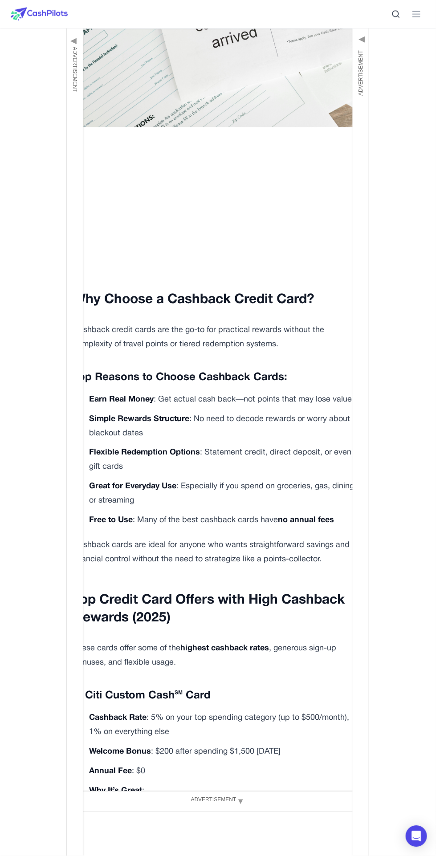
scroll to position [0, 0]
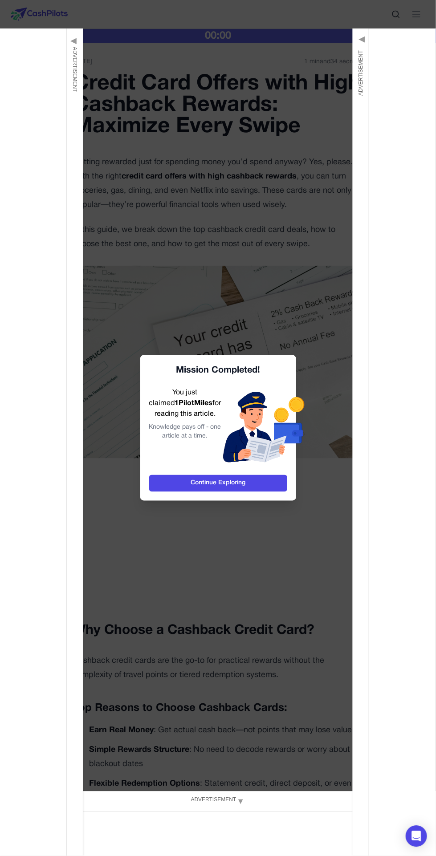
click at [264, 492] on link "Continue Exploring" at bounding box center [218, 483] width 138 height 17
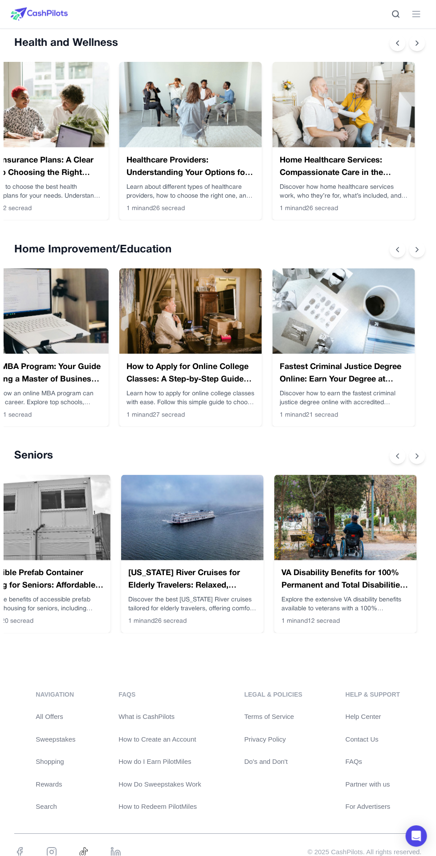
scroll to position [0, 504]
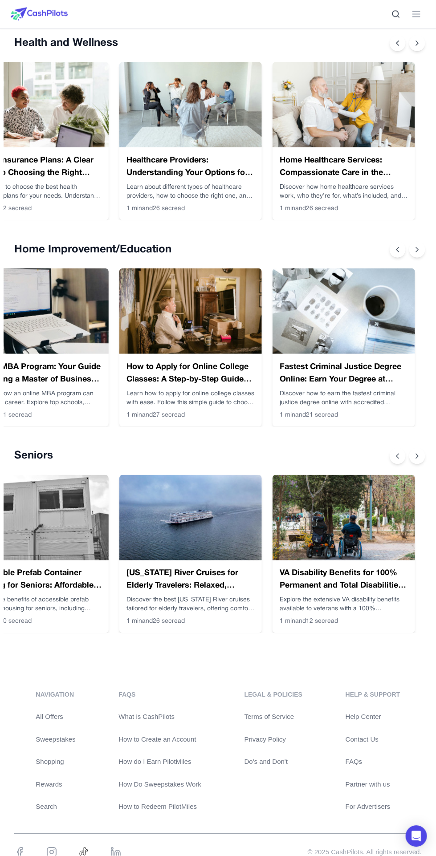
click at [421, 247] on icon at bounding box center [417, 249] width 9 height 9
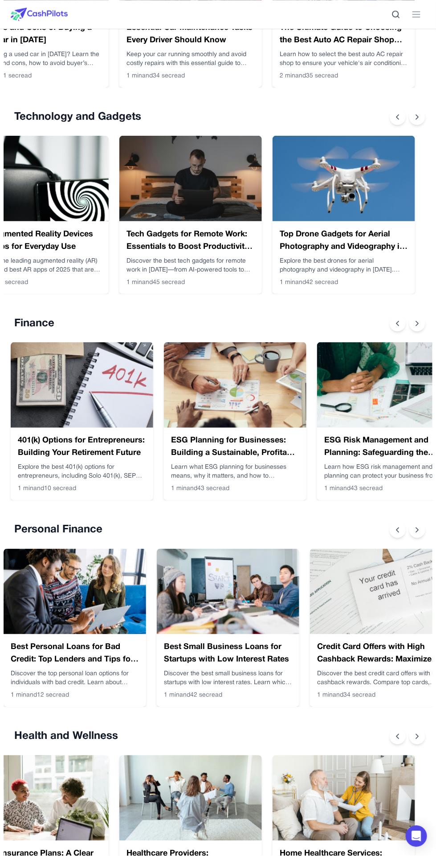
scroll to position [0, 7]
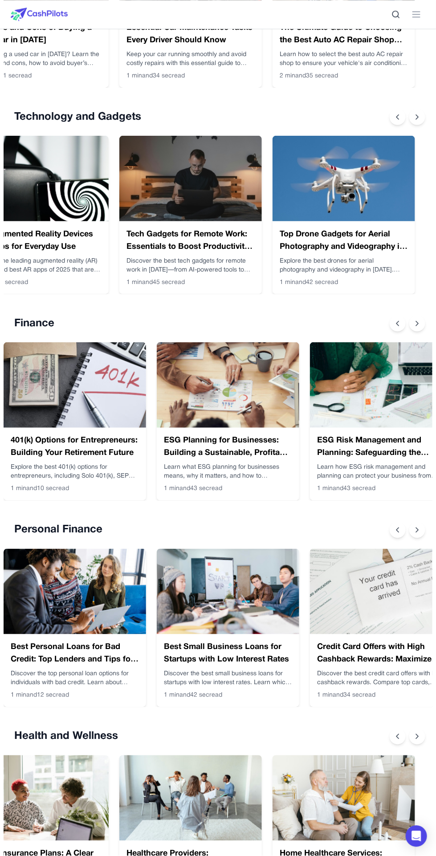
click at [69, 441] on h3 "401(k) Options for Entrepreneurs: Building Your Retirement Future" at bounding box center [75, 447] width 128 height 25
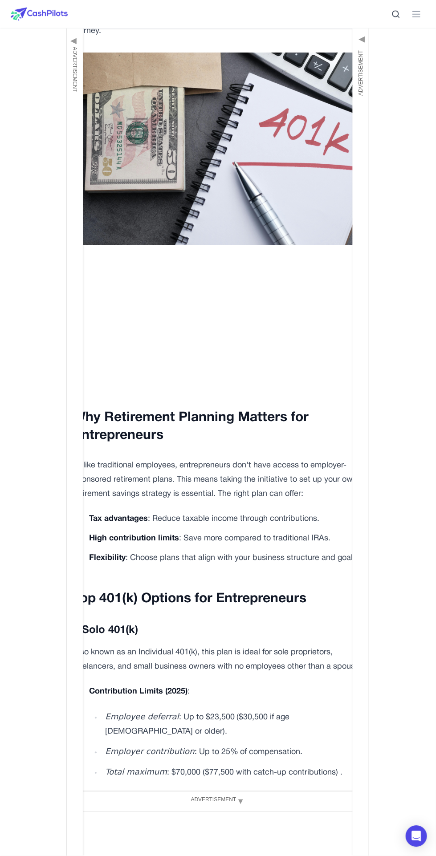
scroll to position [208, 0]
